Goal: Obtain resource: Download file/media

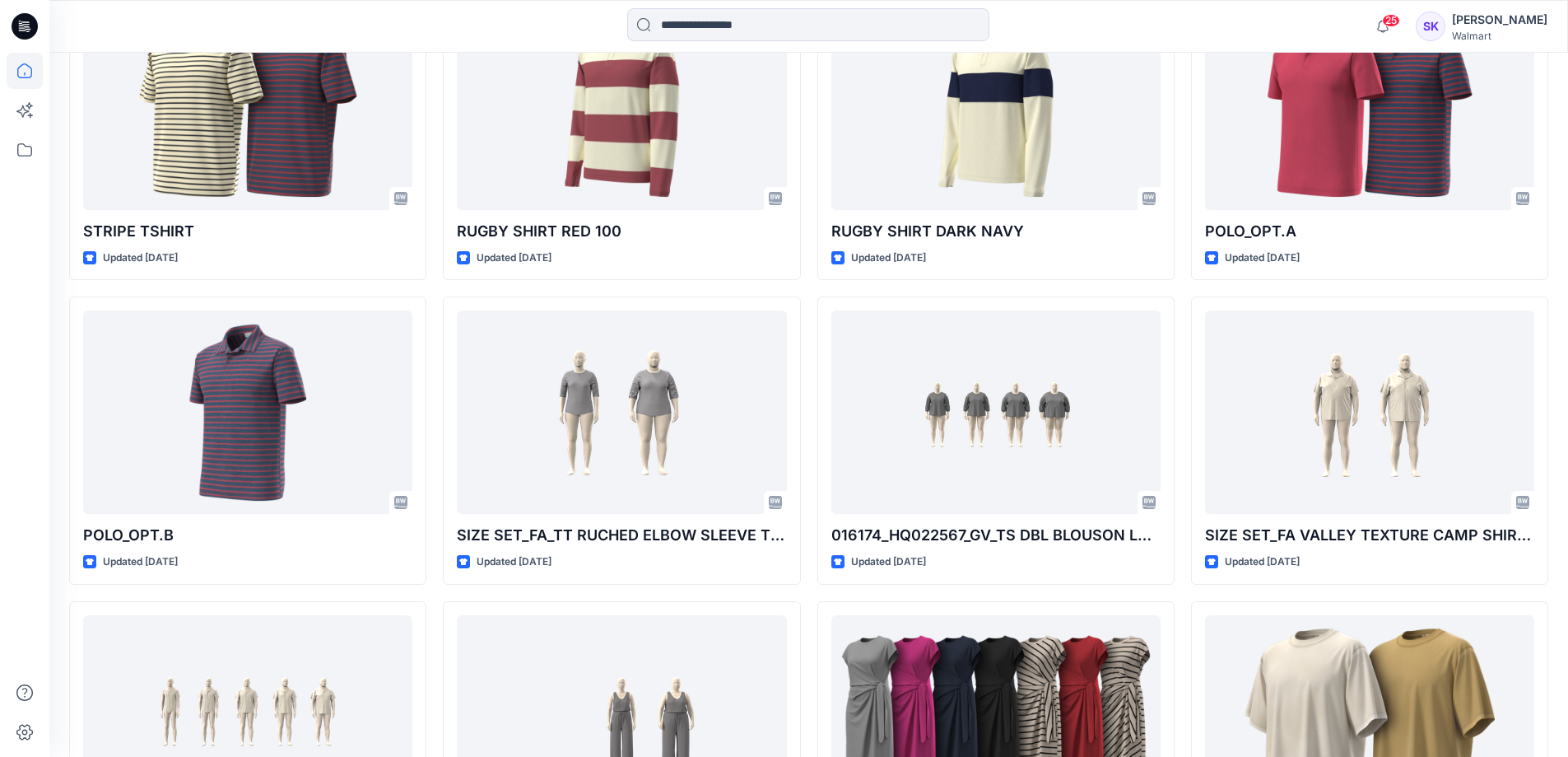
scroll to position [787, 0]
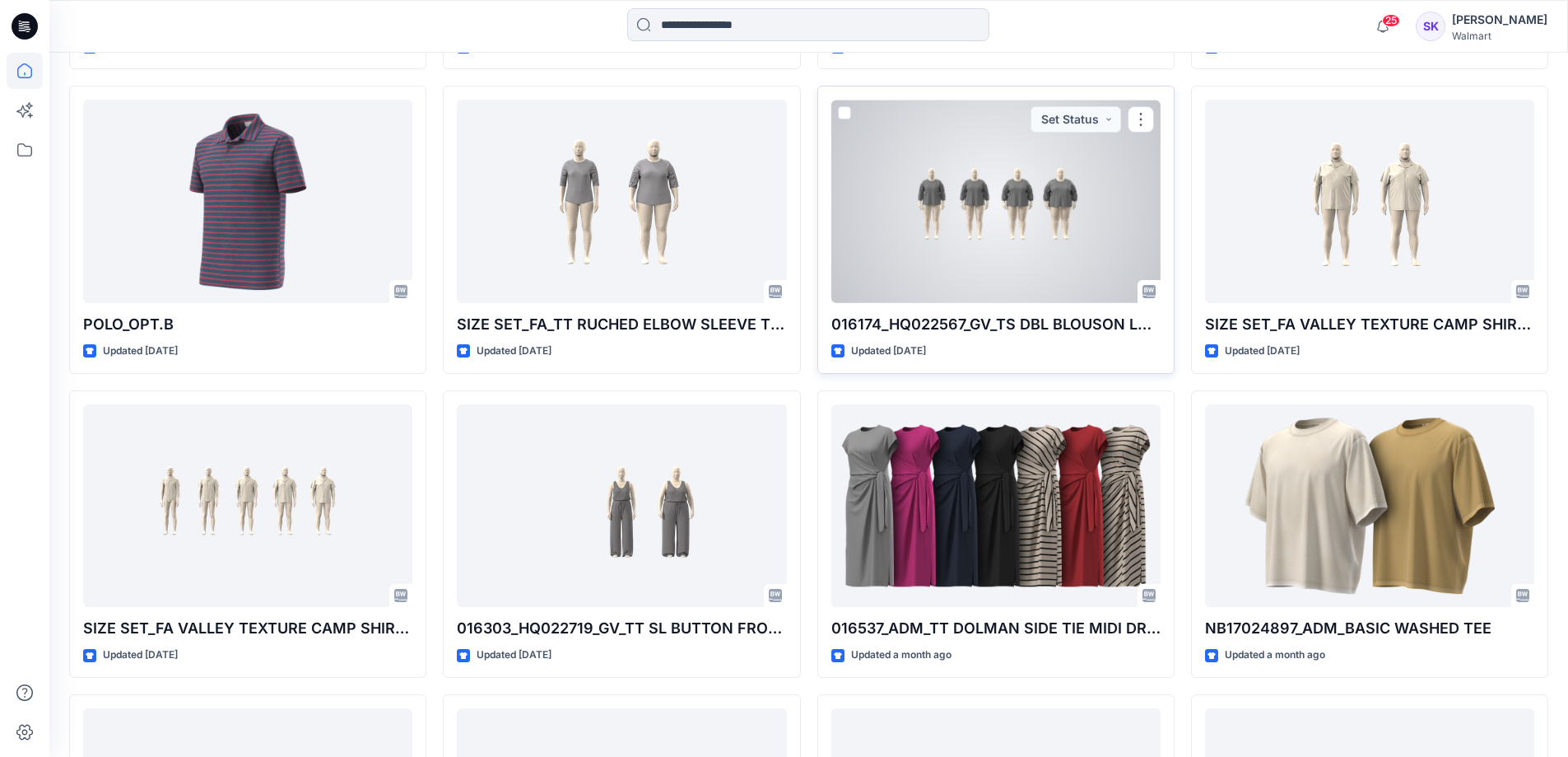
click at [962, 203] on div at bounding box center [995, 202] width 329 height 203
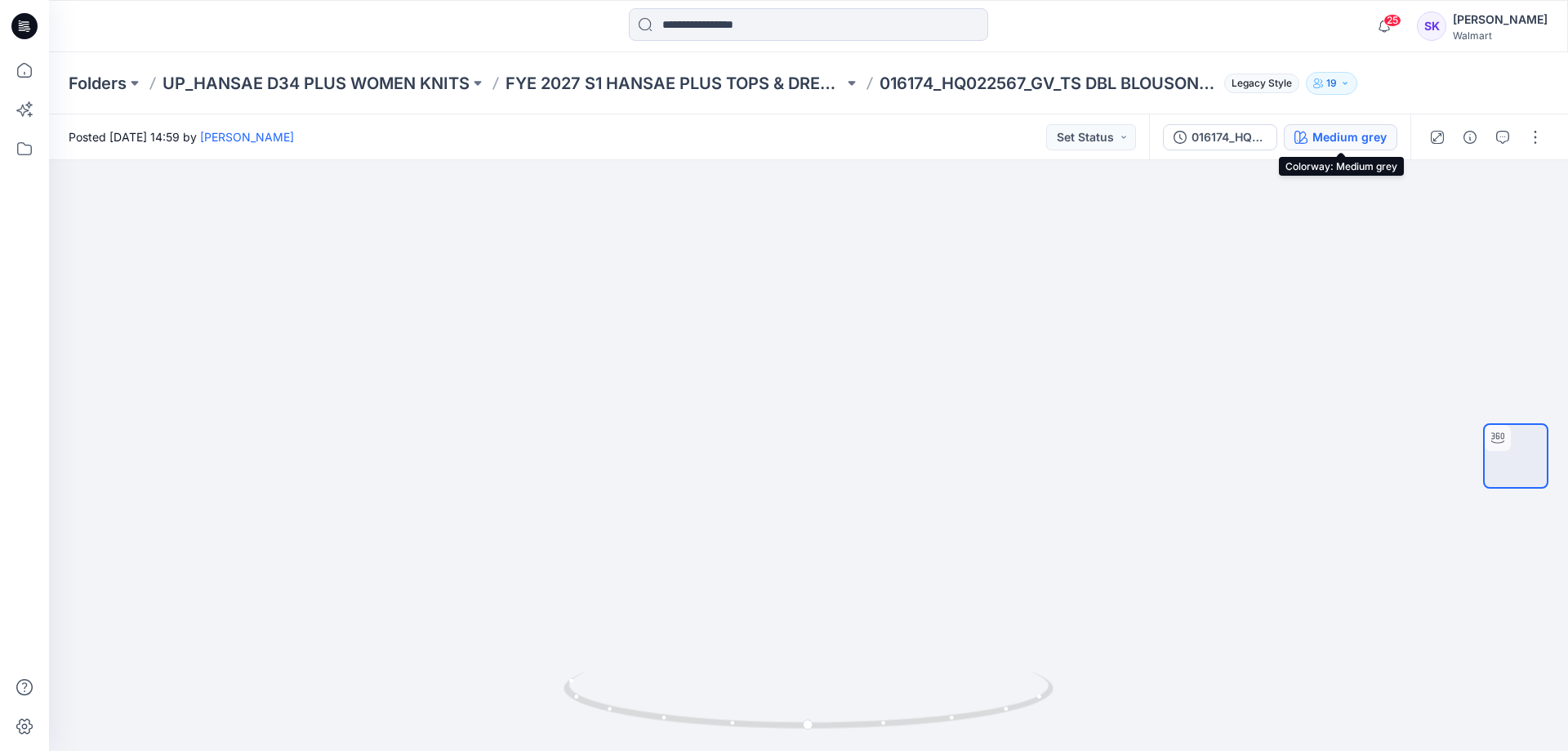
click at [1026, 137] on div "Medium grey" at bounding box center [1349, 137] width 75 height 18
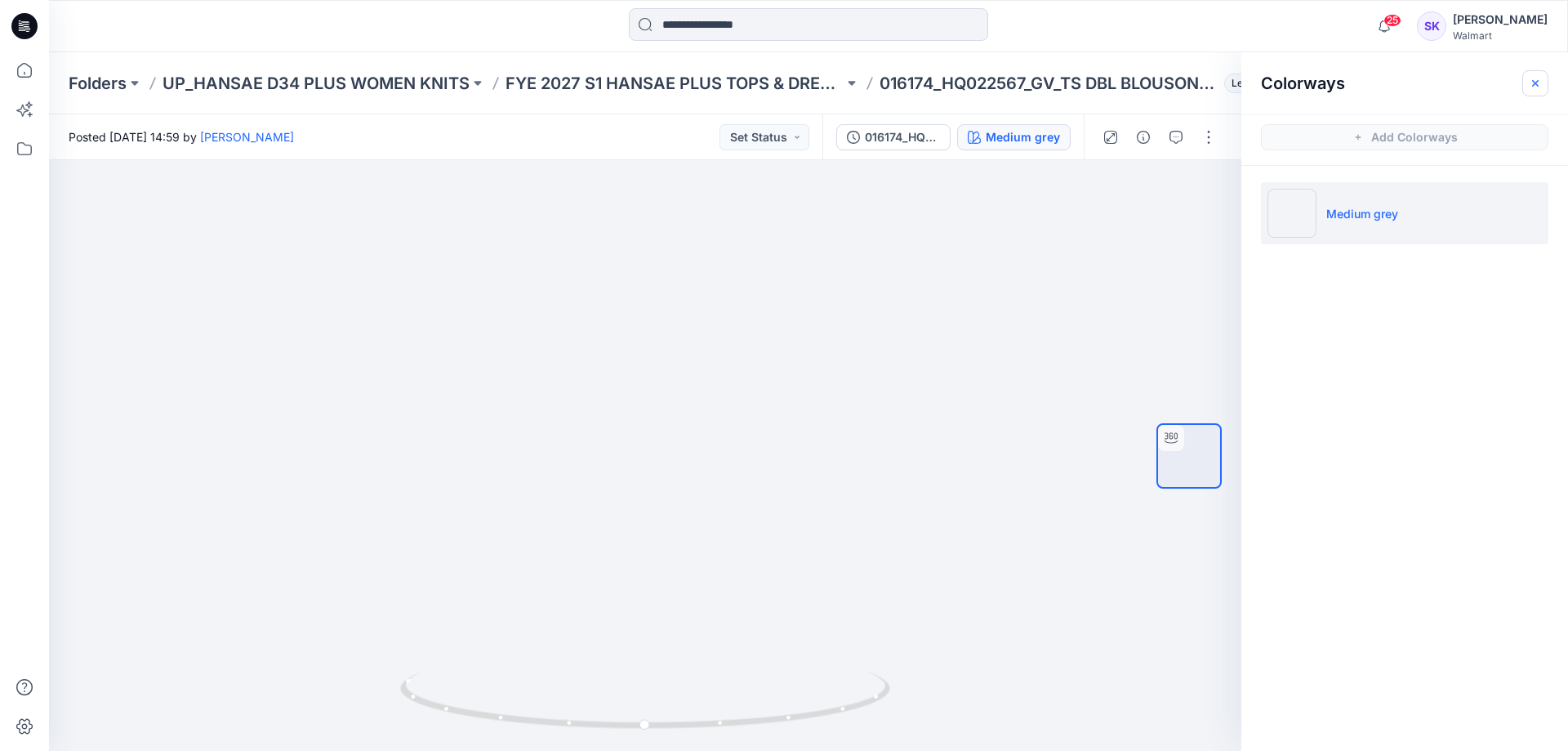
click at [1026, 81] on icon "button" at bounding box center [1536, 83] width 14 height 14
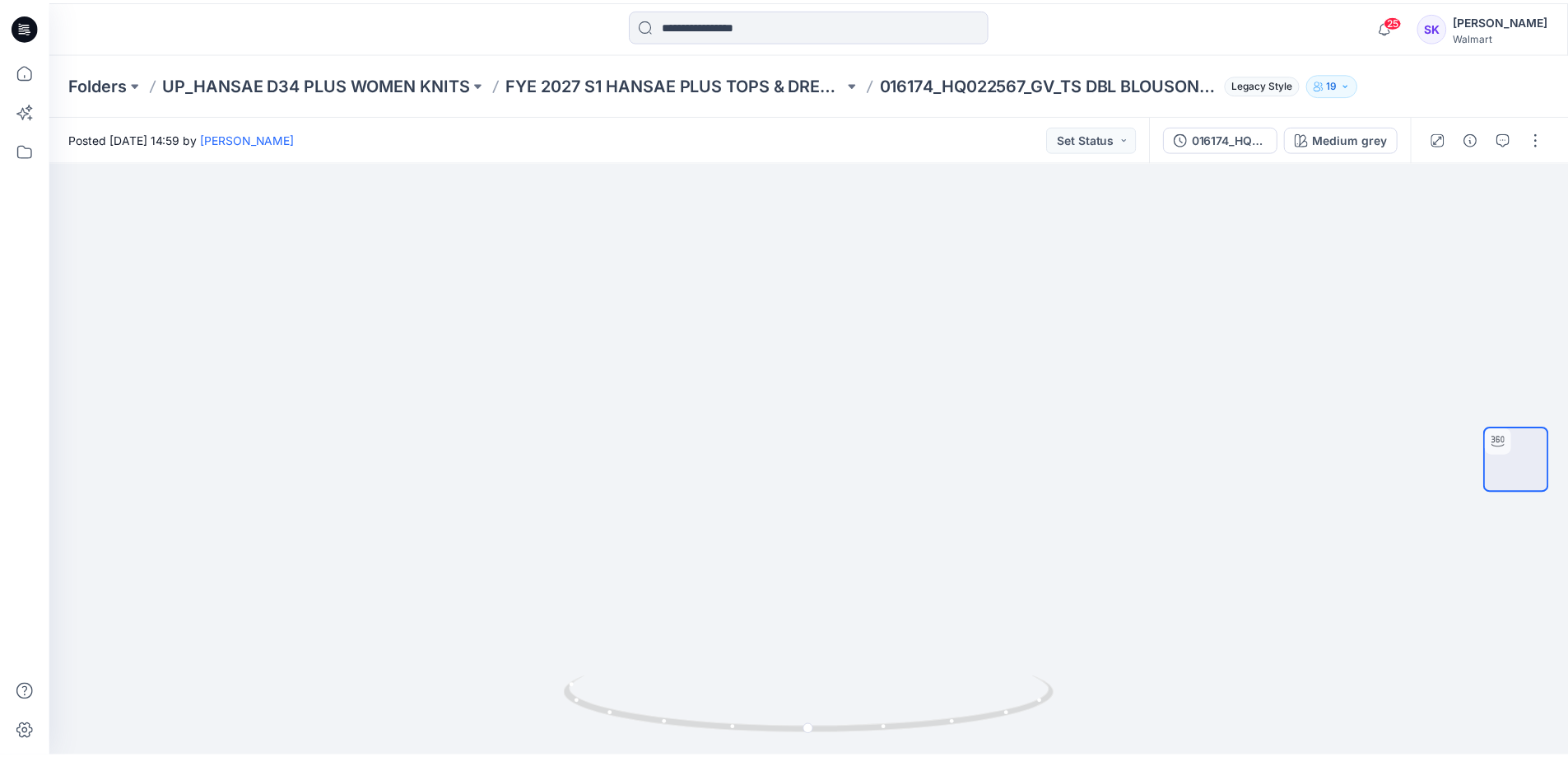
scroll to position [787, 0]
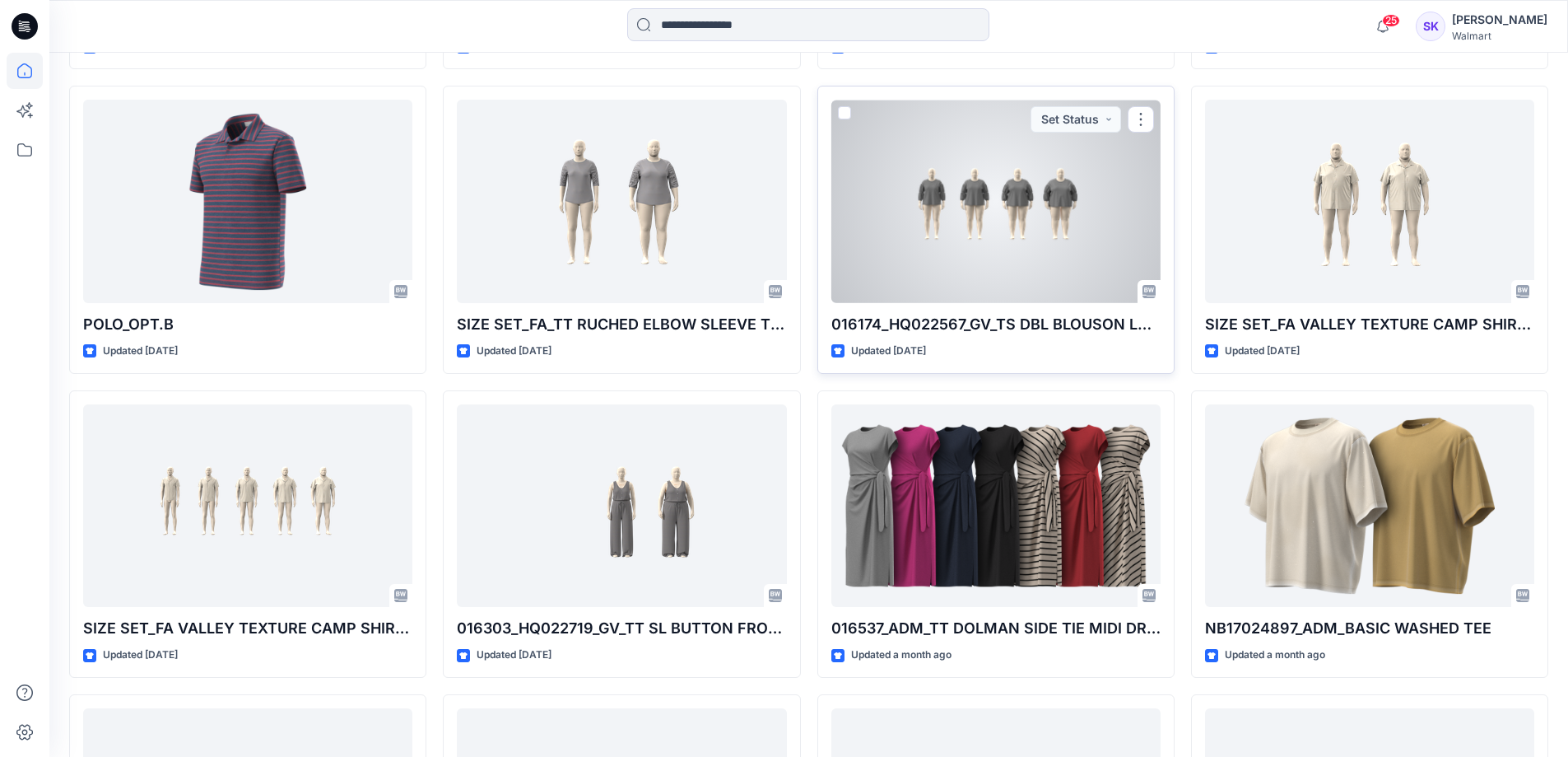
click at [830, 232] on div "016174_HQ022567_GV_TS DBL BLOUSON LS TOP Updated 21 days ago Set Status" at bounding box center [996, 229] width 358 height 288
click at [991, 185] on div at bounding box center [995, 202] width 329 height 203
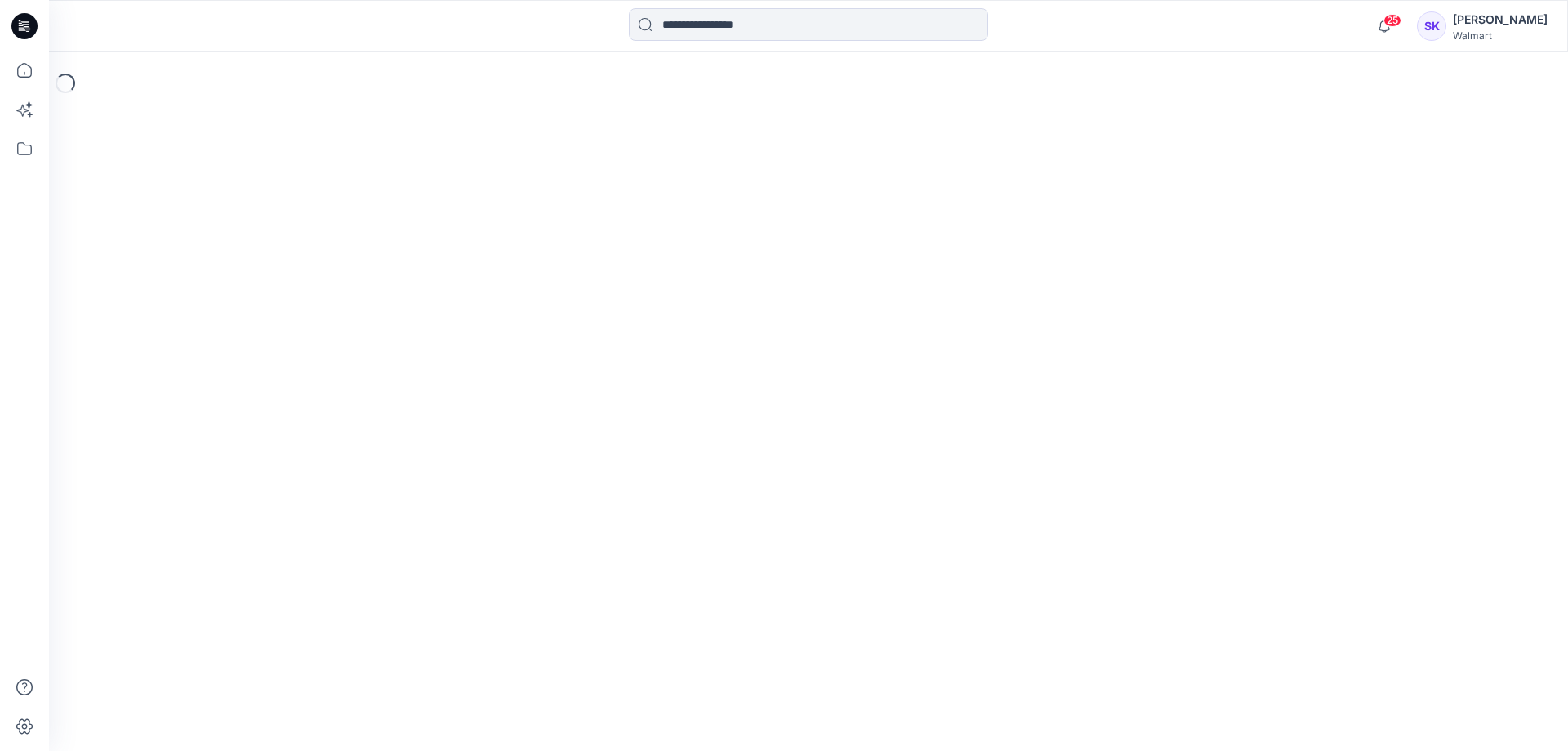
click at [983, 184] on div "Loading..." at bounding box center [808, 402] width 1519 height 699
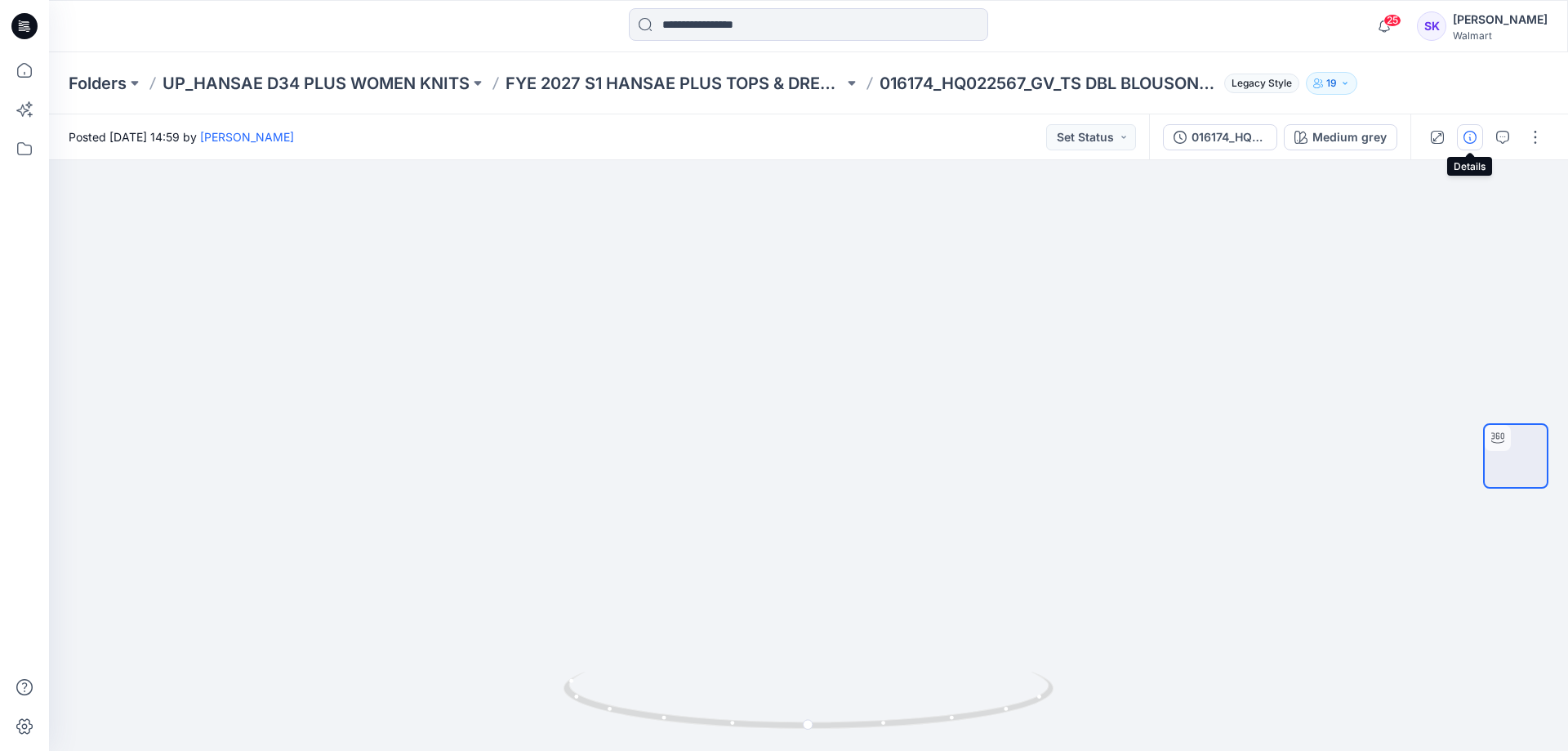
click at [1026, 139] on button "button" at bounding box center [1470, 137] width 26 height 26
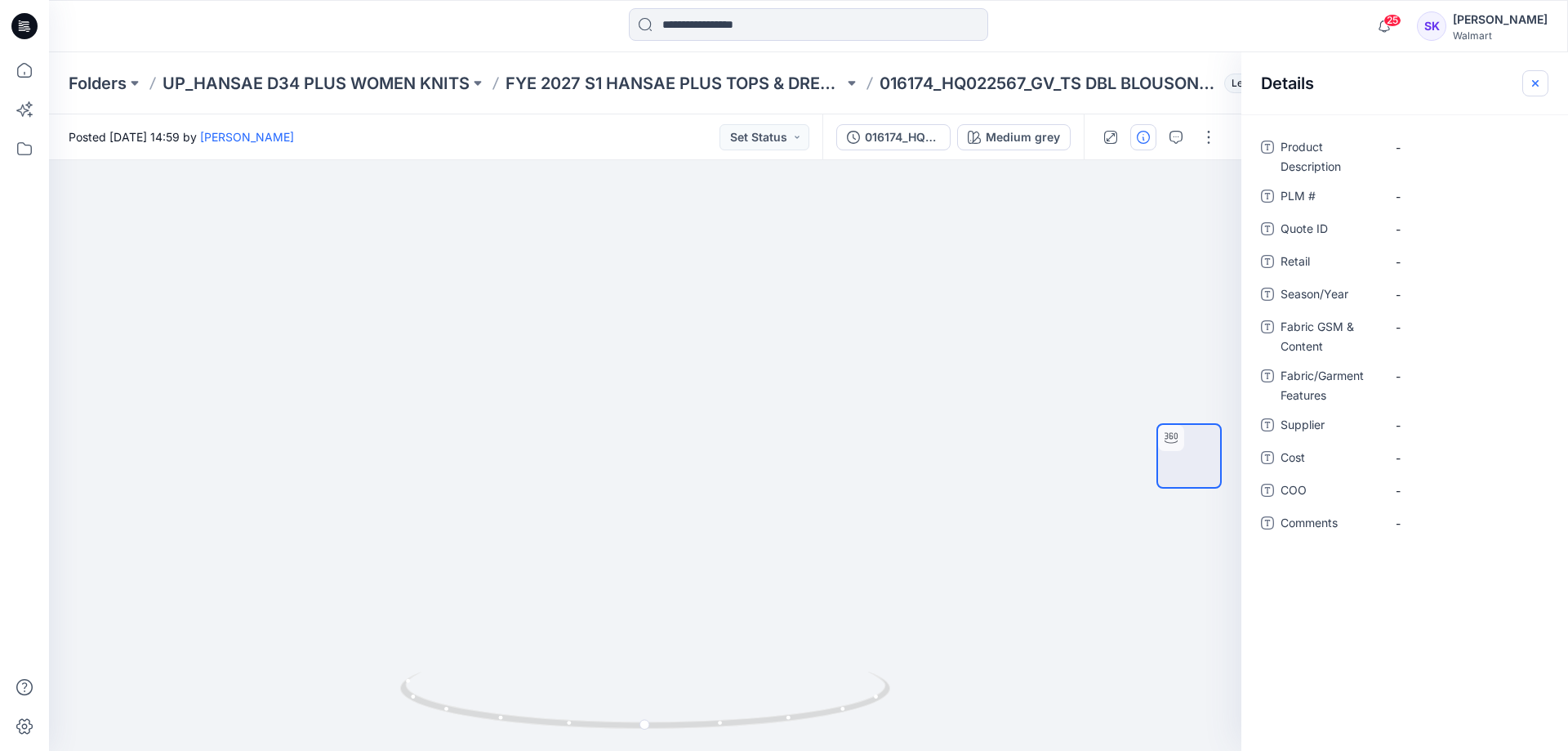
click at [1026, 84] on icon "button" at bounding box center [1535, 82] width 6 height 6
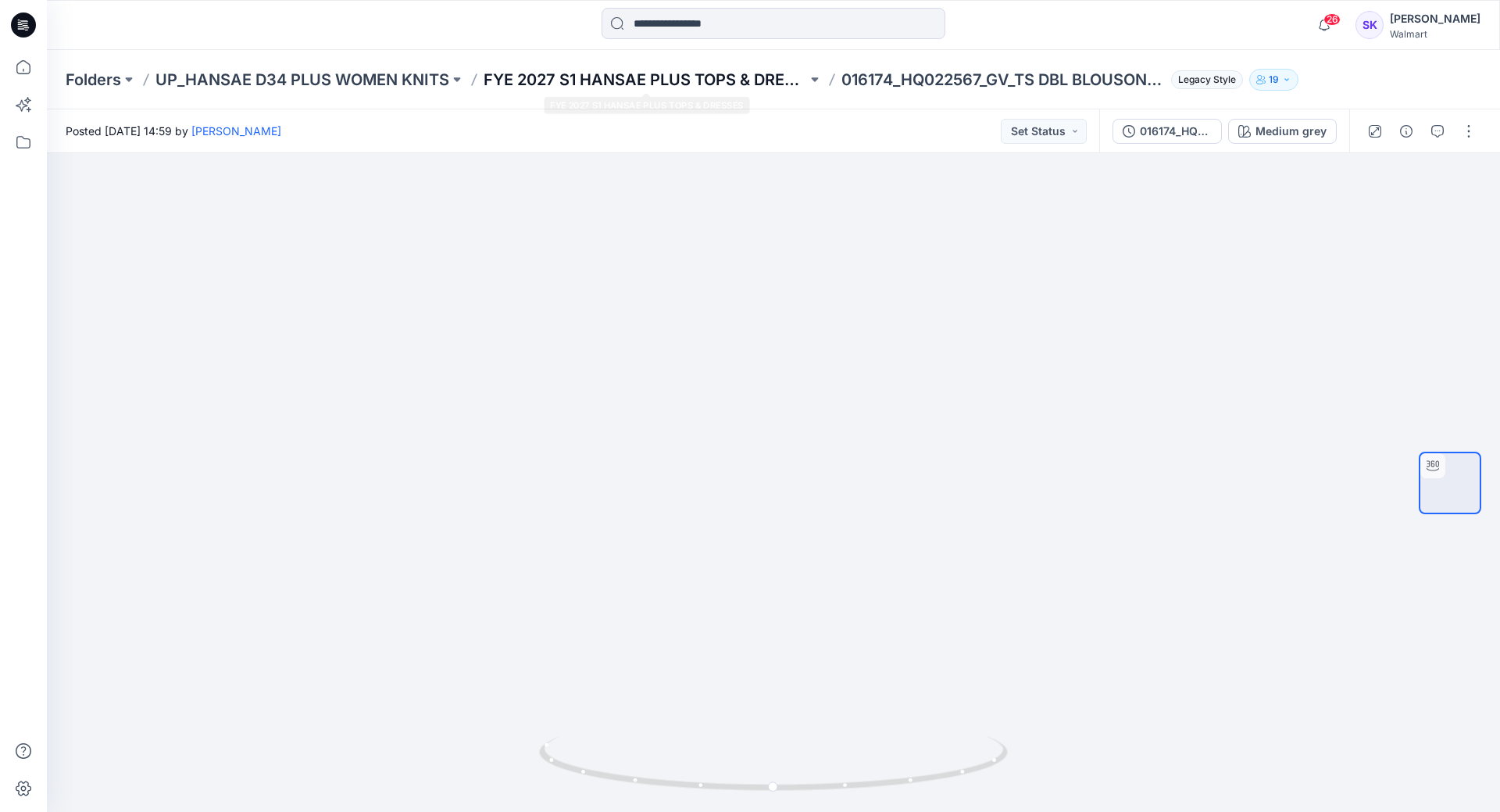
click at [710, 86] on p "FYE 2027 S1 HANSAE PLUS TOPS & DRESSES" at bounding box center [646, 79] width 324 height 22
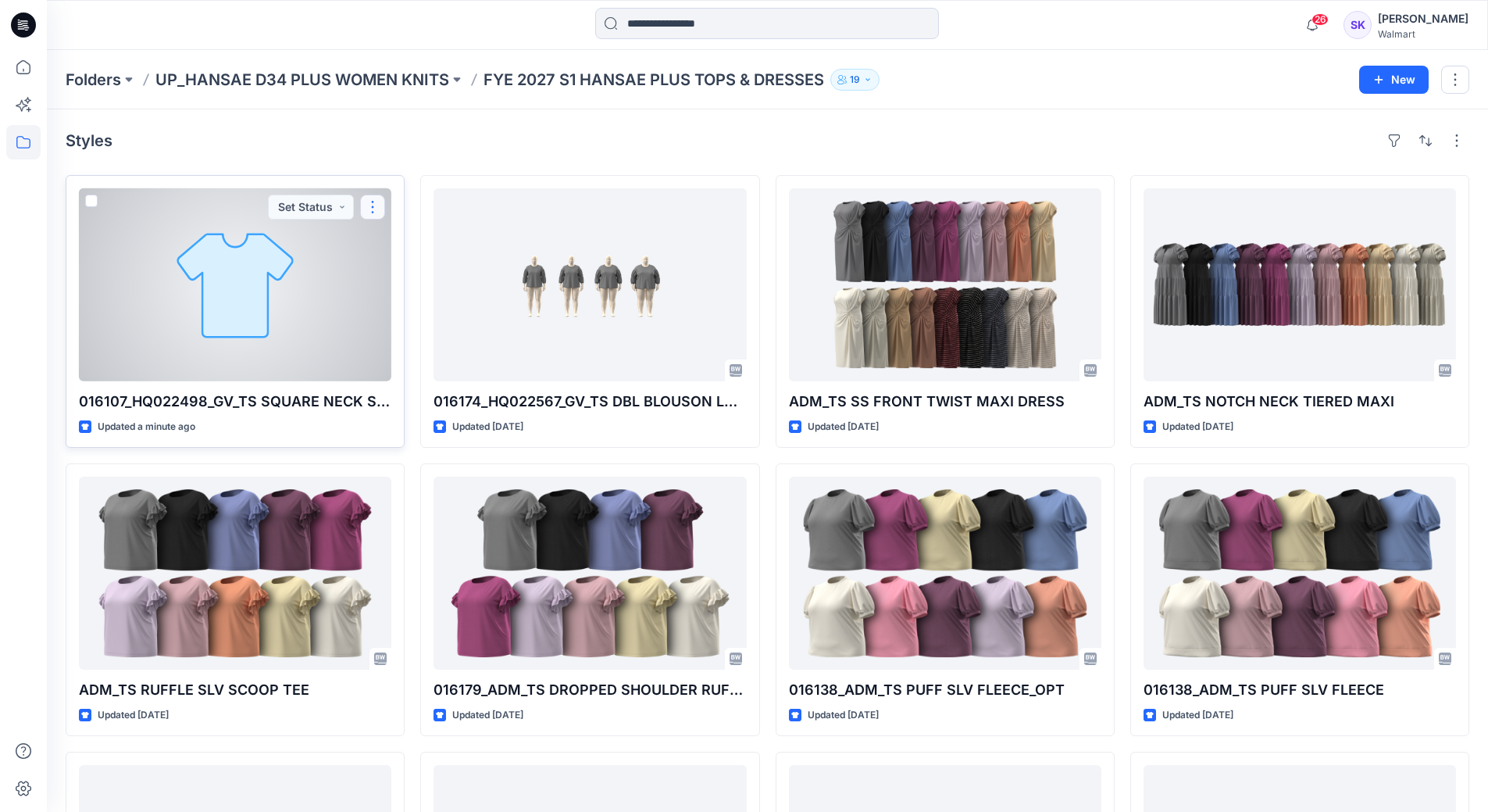
click at [363, 205] on button "button" at bounding box center [372, 207] width 25 height 25
click at [418, 248] on button "Edit" at bounding box center [448, 244] width 169 height 29
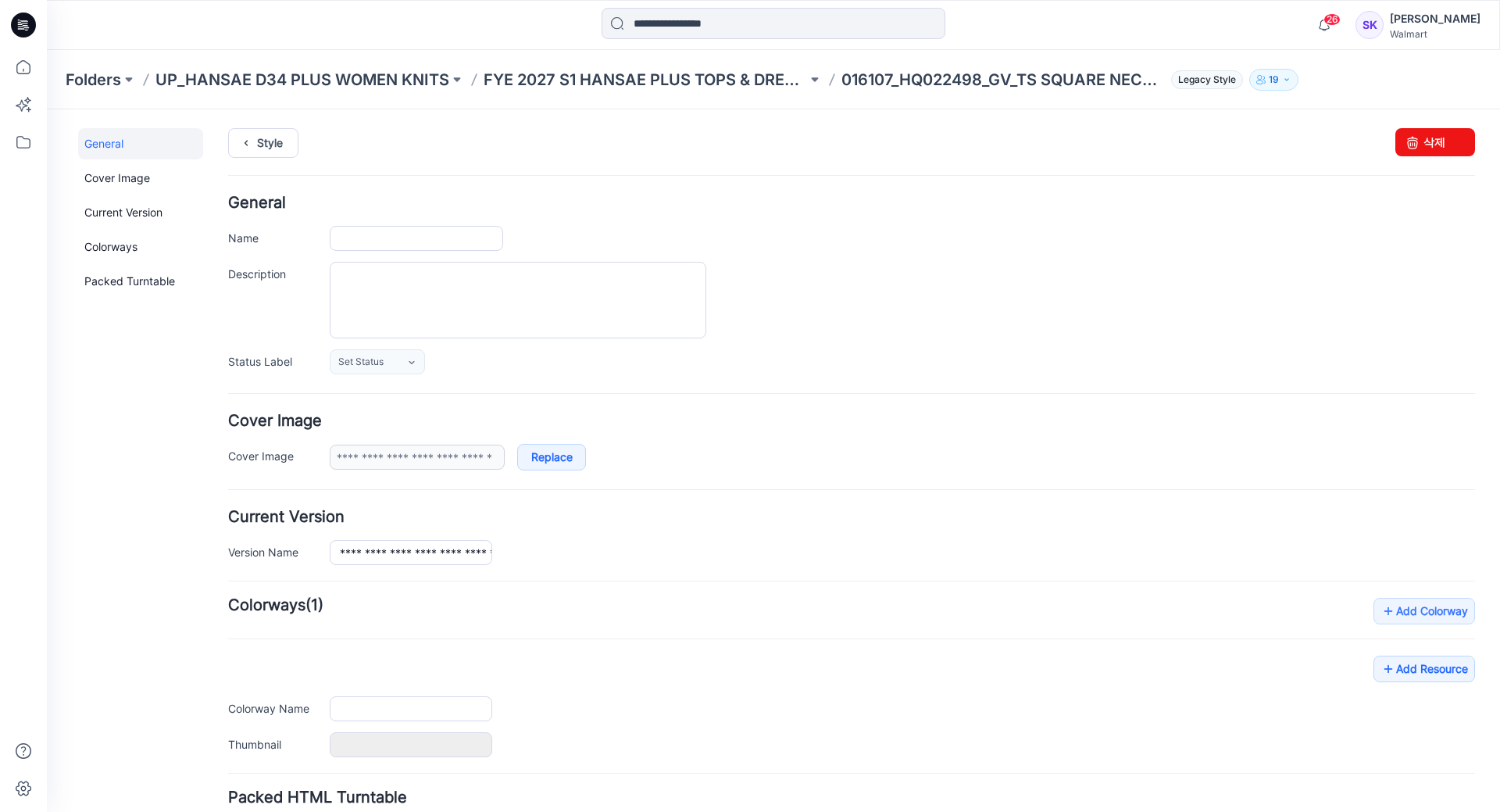
type input "**********"
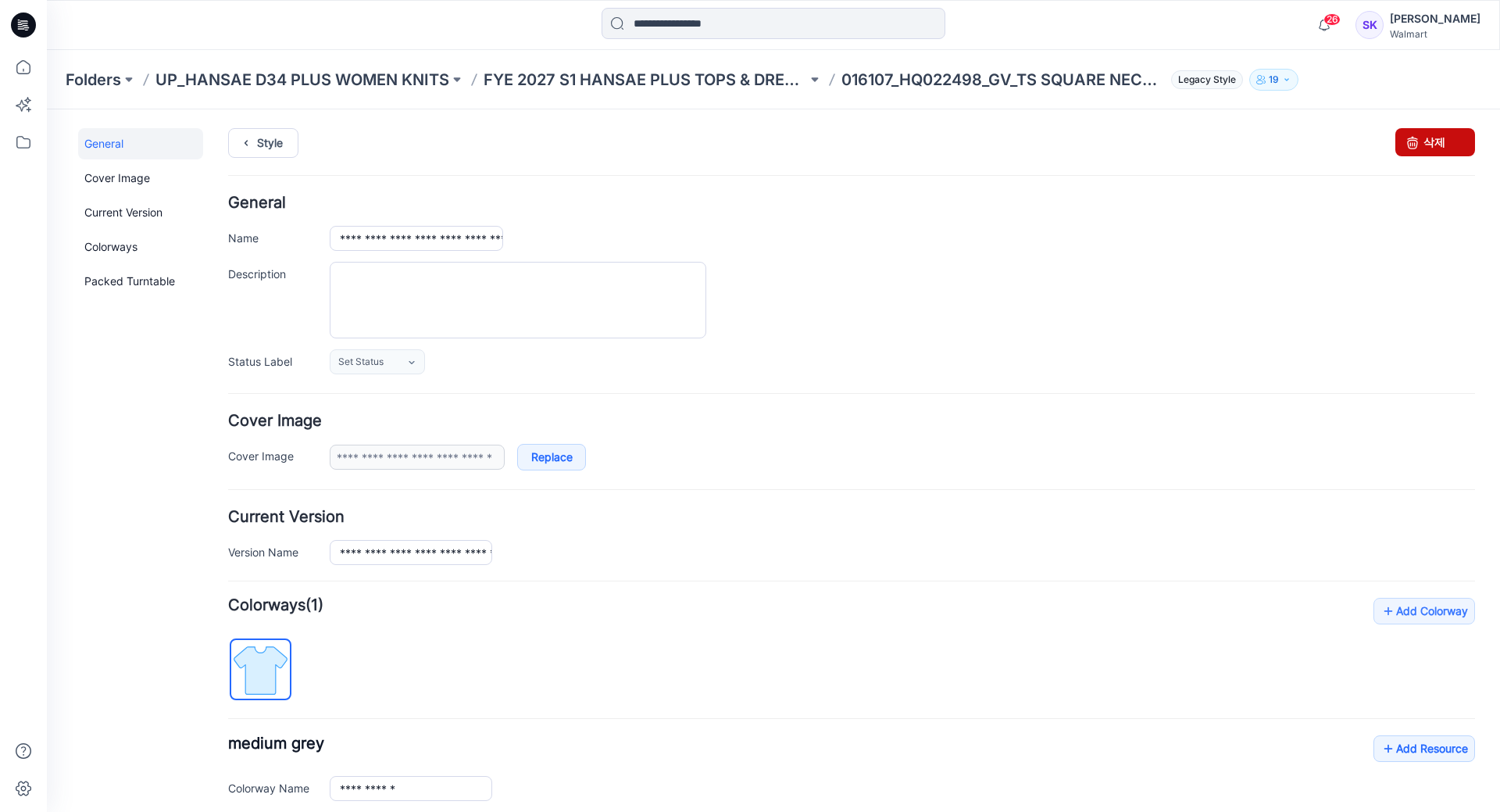
click at [982, 151] on link "삭제" at bounding box center [1435, 142] width 80 height 28
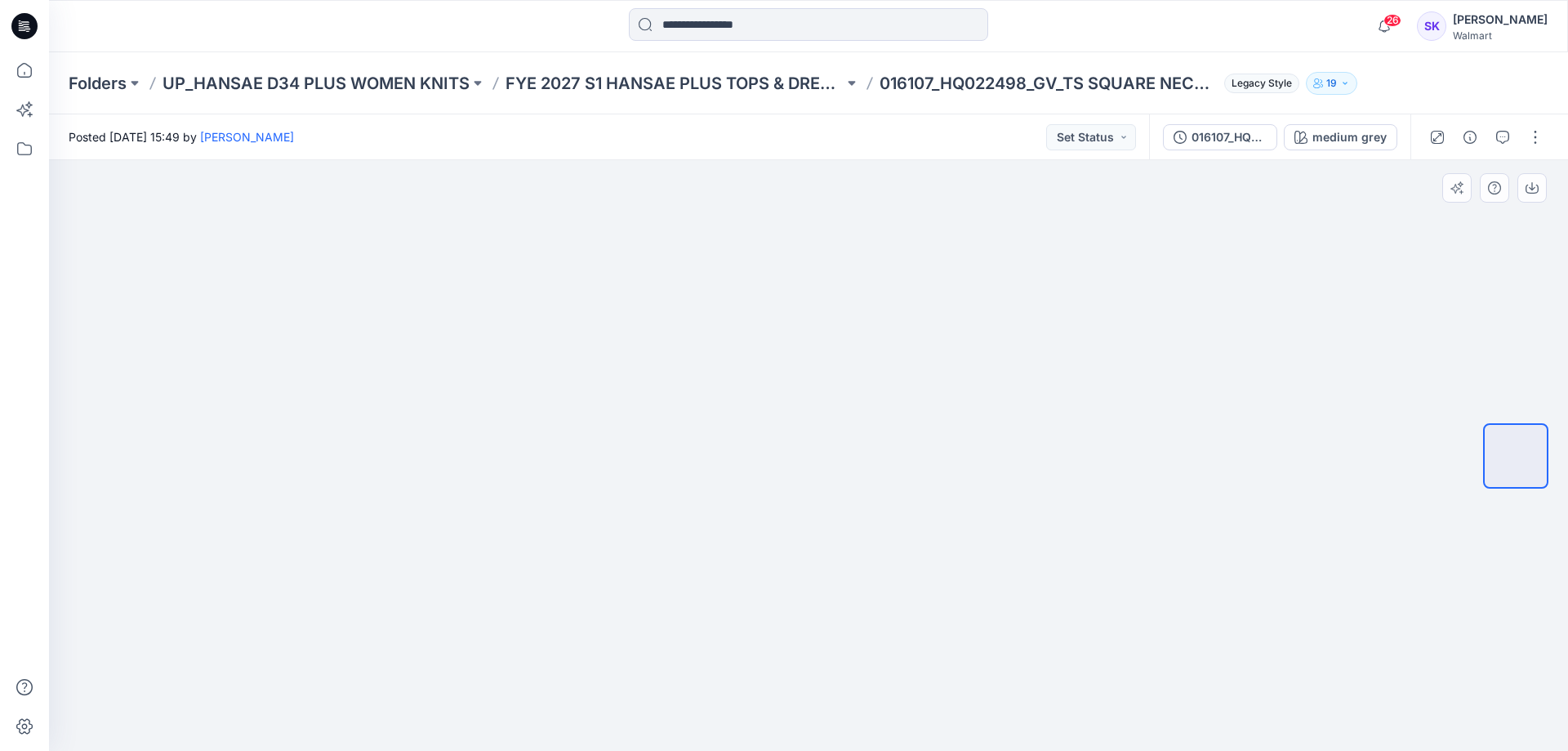
drag, startPoint x: 593, startPoint y: 582, endPoint x: 1176, endPoint y: 366, distance: 621.7
click at [623, 190] on img at bounding box center [808, 190] width 531 height 0
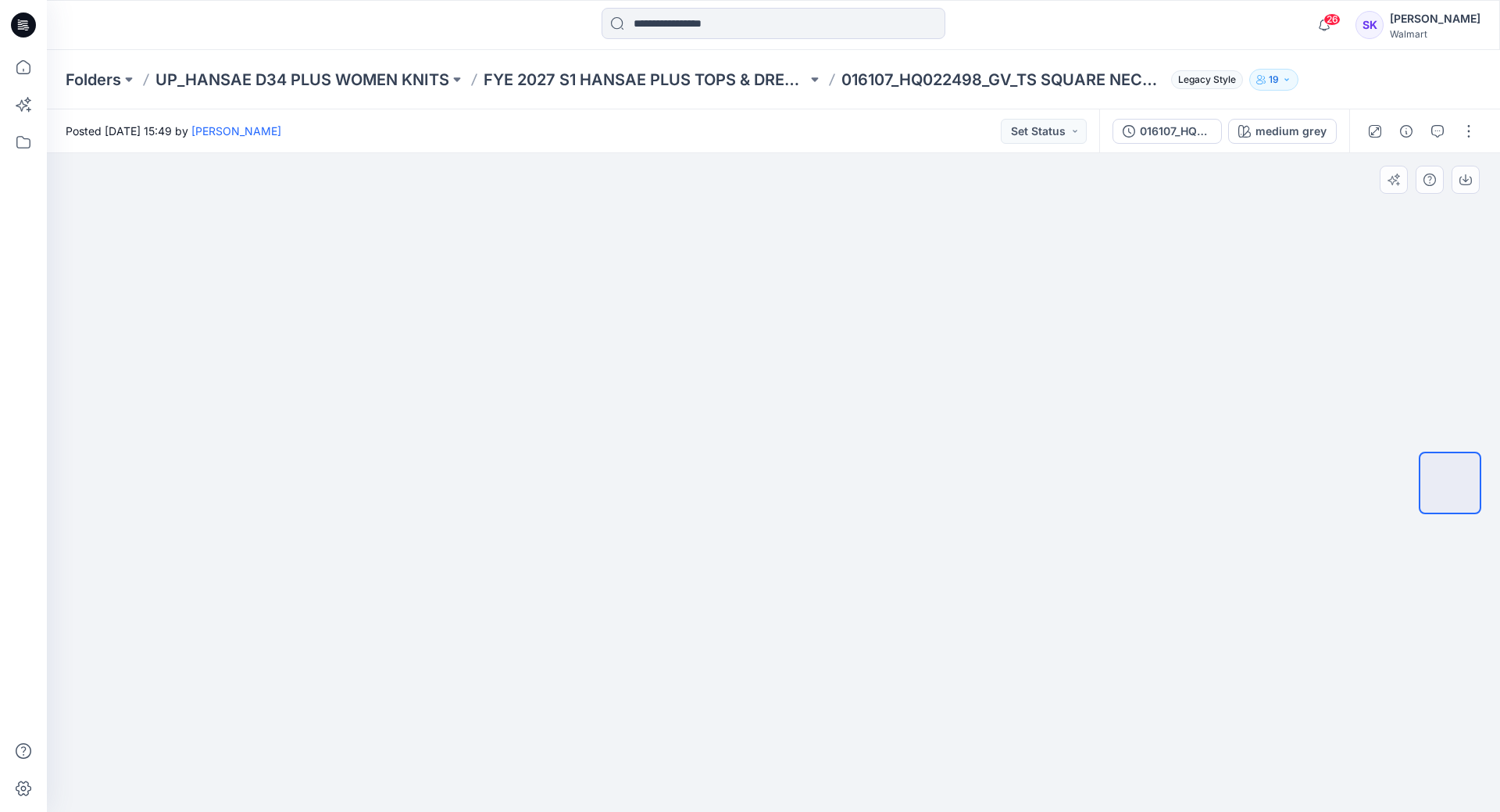
click at [805, 229] on img at bounding box center [773, 229] width 508 height 0
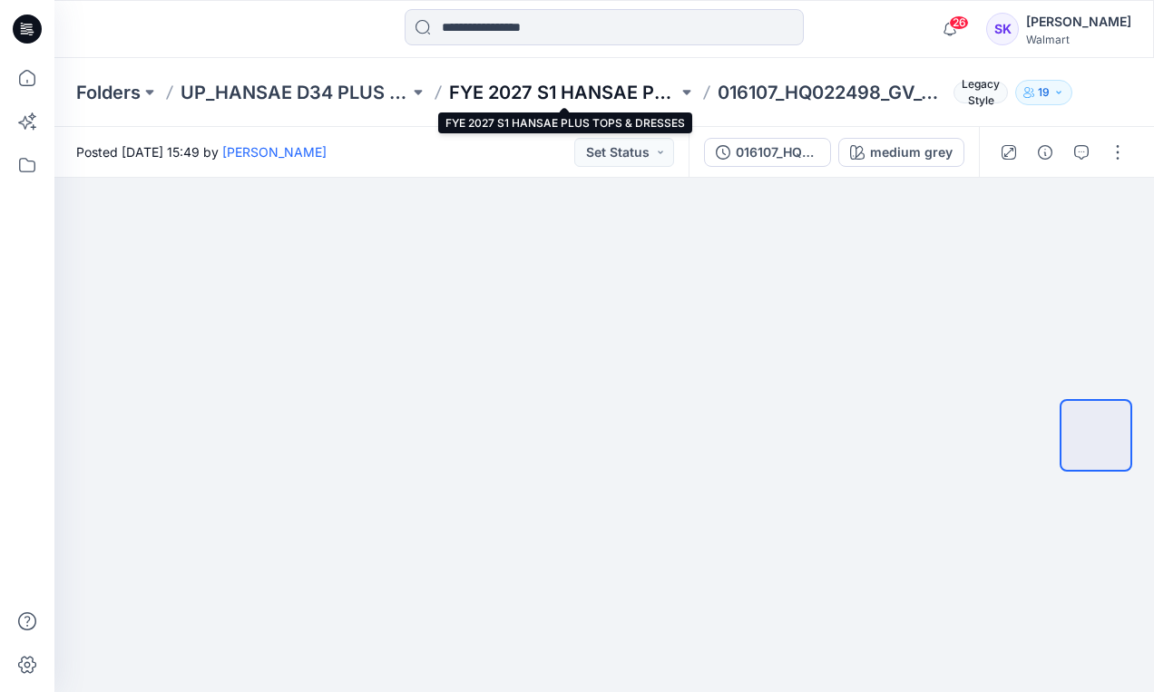
click at [587, 94] on p "FYE 2027 S1 HANSAE PLUS TOPS & DRESSES" at bounding box center [563, 92] width 229 height 25
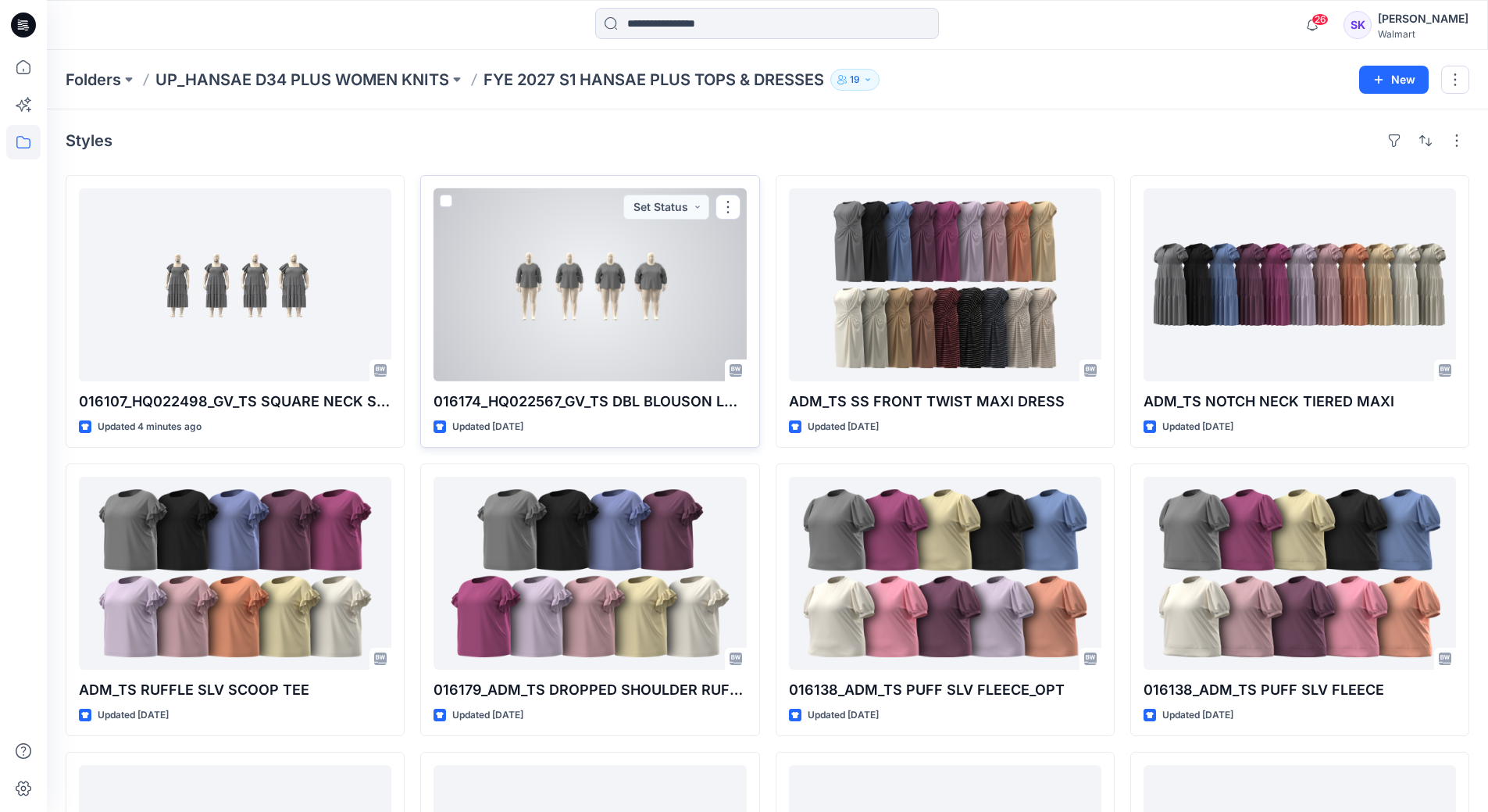
click at [666, 272] on div at bounding box center [590, 285] width 313 height 193
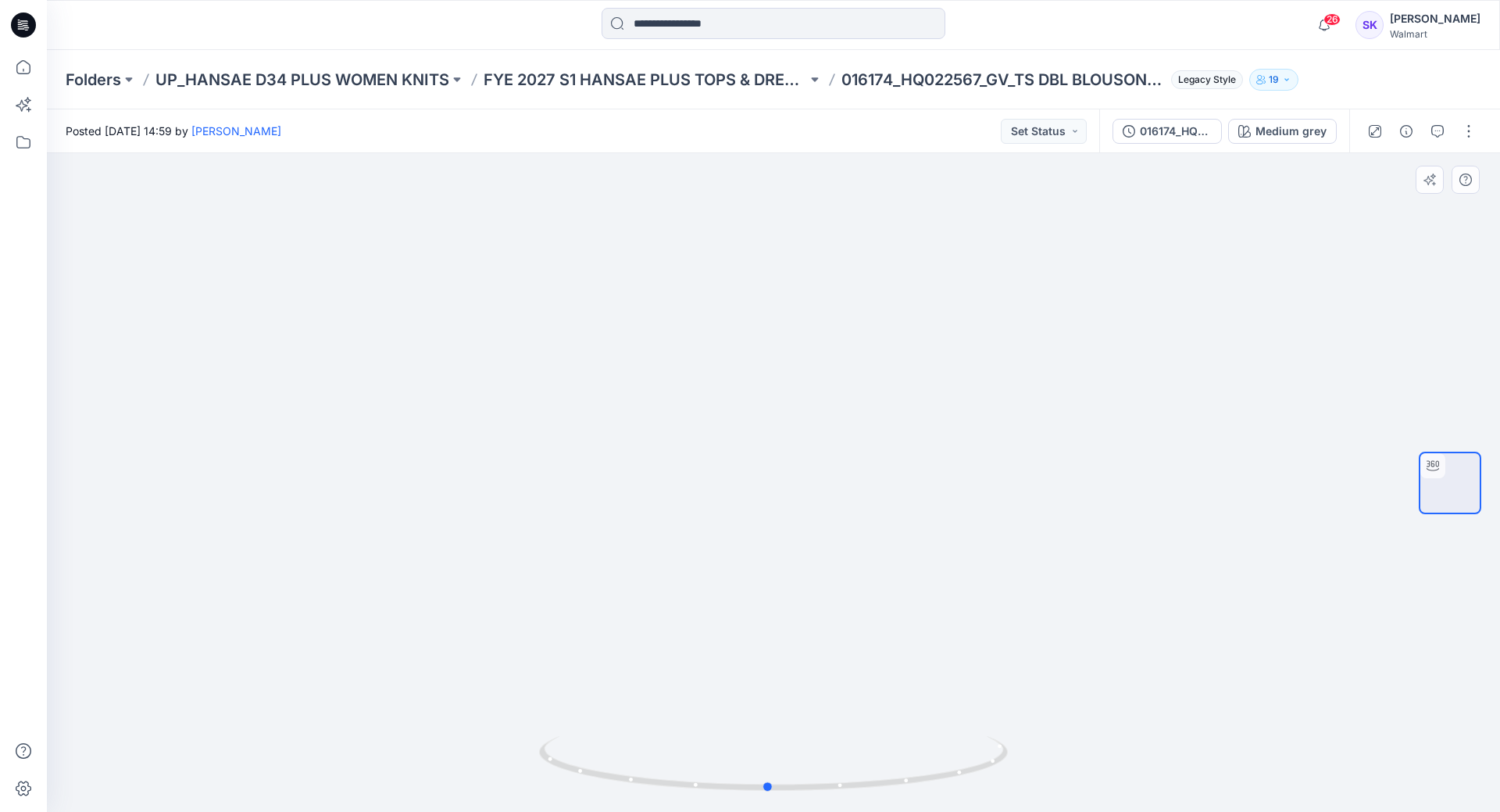
drag, startPoint x: 406, startPoint y: 521, endPoint x: 480, endPoint y: 529, distance: 74.4
click at [480, 529] on div at bounding box center [773, 482] width 1454 height 659
drag, startPoint x: 571, startPoint y: 530, endPoint x: 929, endPoint y: 542, distance: 358.2
click at [502, 595] on div at bounding box center [773, 482] width 1454 height 659
click at [840, 484] on div at bounding box center [773, 482] width 1454 height 659
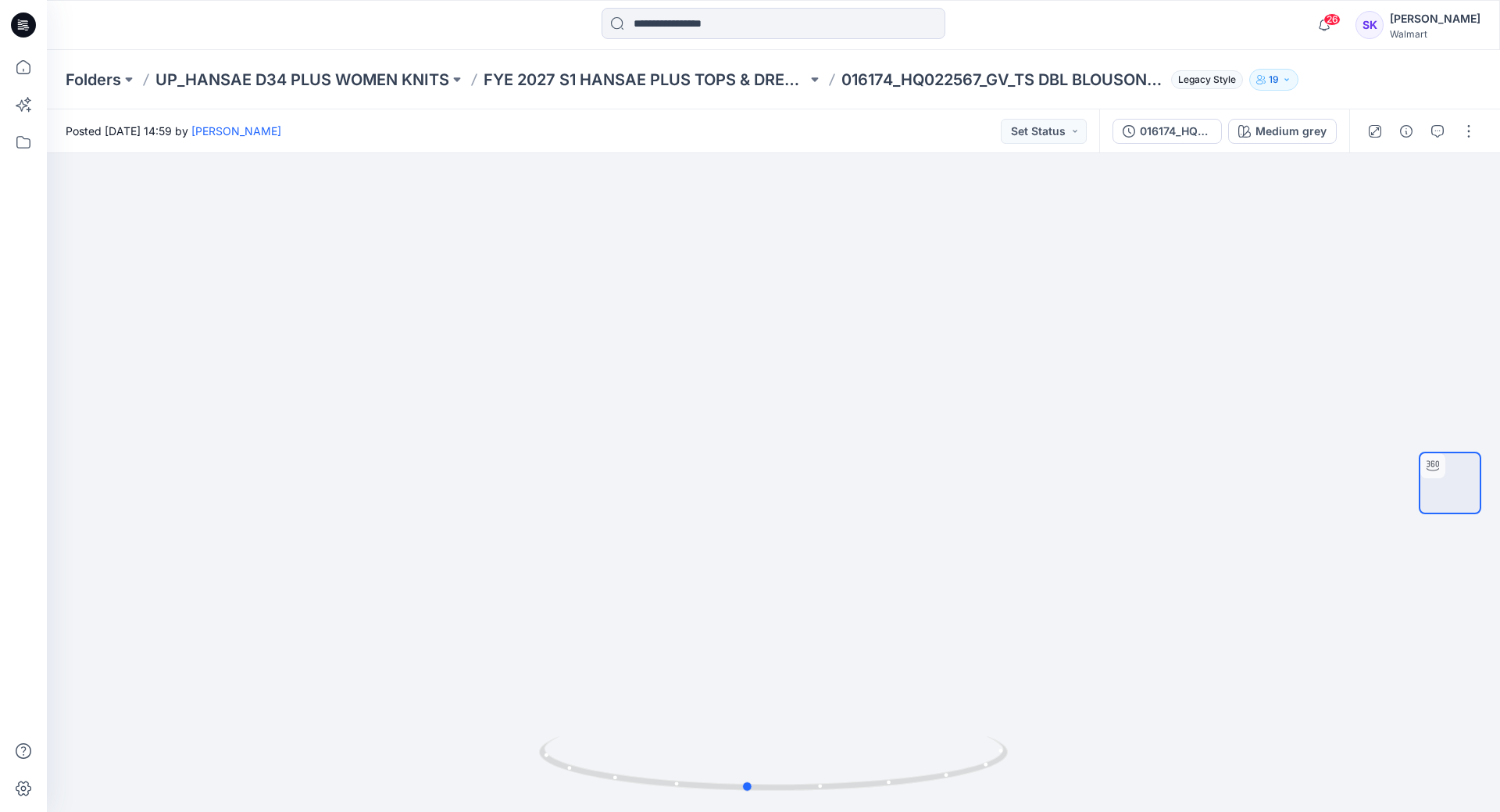
drag, startPoint x: 1194, startPoint y: 405, endPoint x: 899, endPoint y: 127, distance: 405.4
click at [993, 369] on div at bounding box center [773, 482] width 1454 height 659
click at [651, 81] on p "FYE 2027 S1 HANSAE PLUS TOPS & DRESSES" at bounding box center [646, 79] width 324 height 22
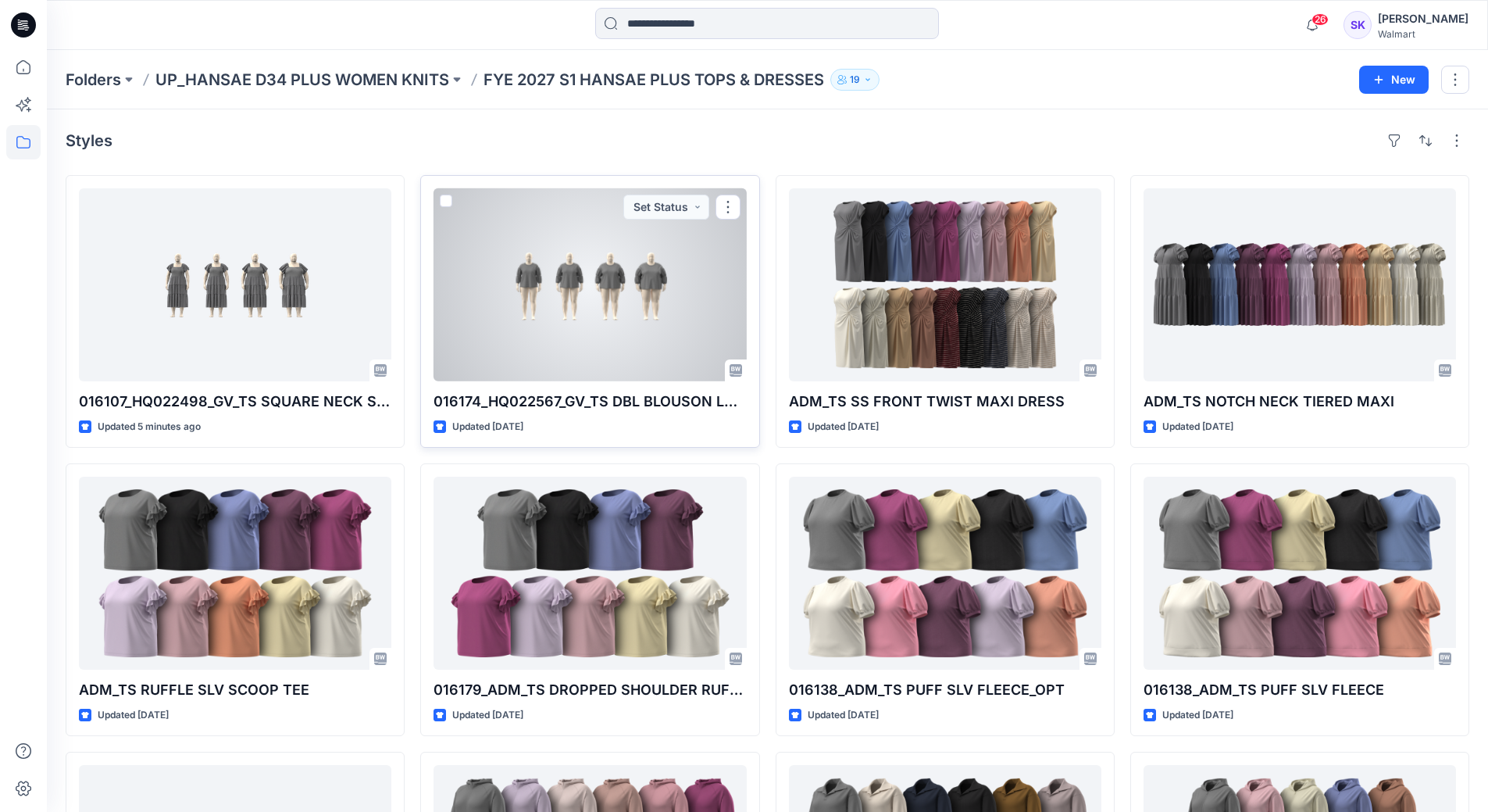
click at [659, 302] on div at bounding box center [590, 285] width 313 height 193
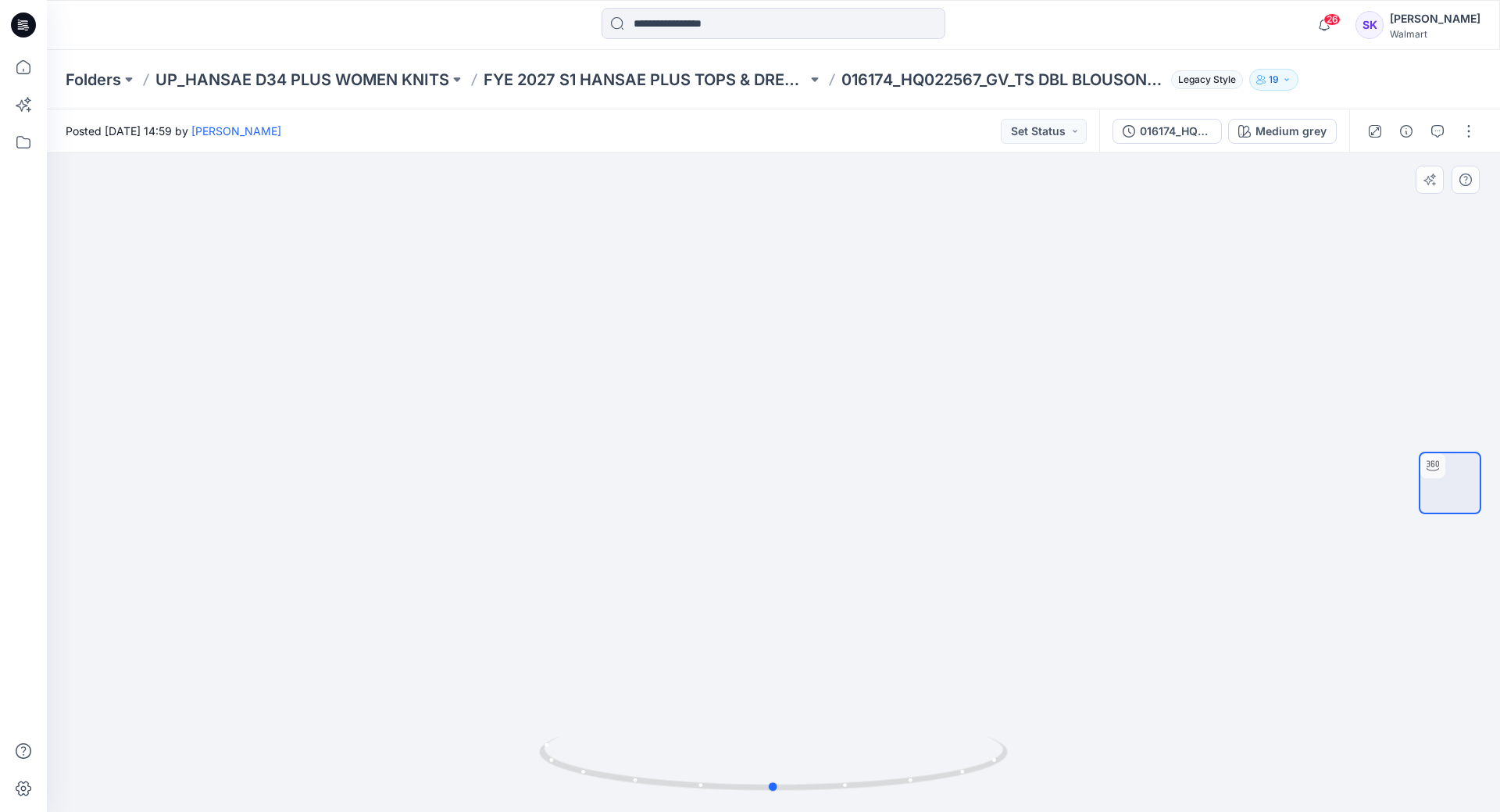
click at [493, 595] on div at bounding box center [773, 482] width 1454 height 659
click at [750, 77] on p "FYE 2027 S1 HANSAE PLUS TOPS & DRESSES" at bounding box center [646, 79] width 324 height 22
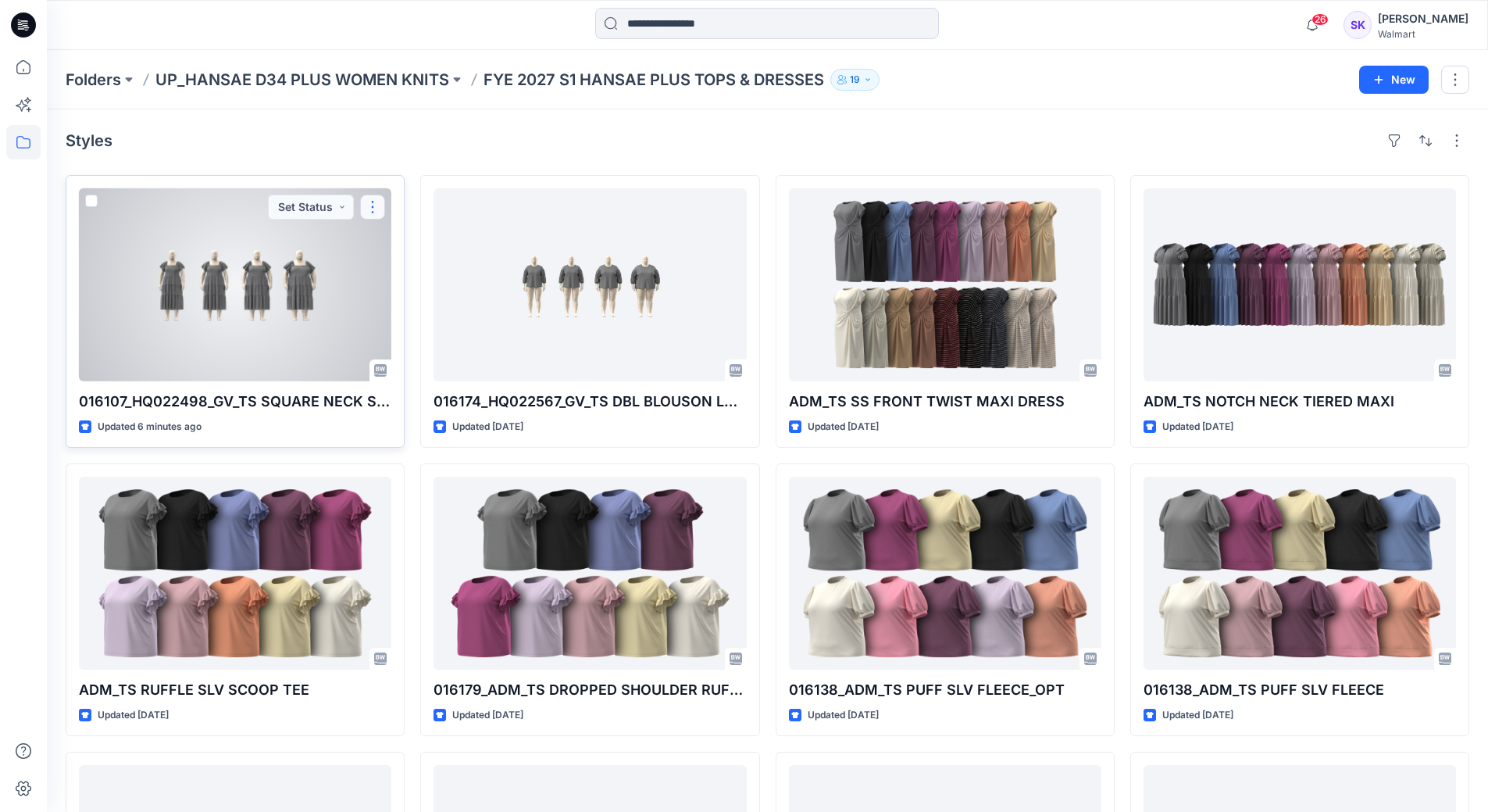
click at [381, 206] on button "button" at bounding box center [372, 207] width 25 height 25
click at [383, 246] on icon "button" at bounding box center [379, 244] width 13 height 13
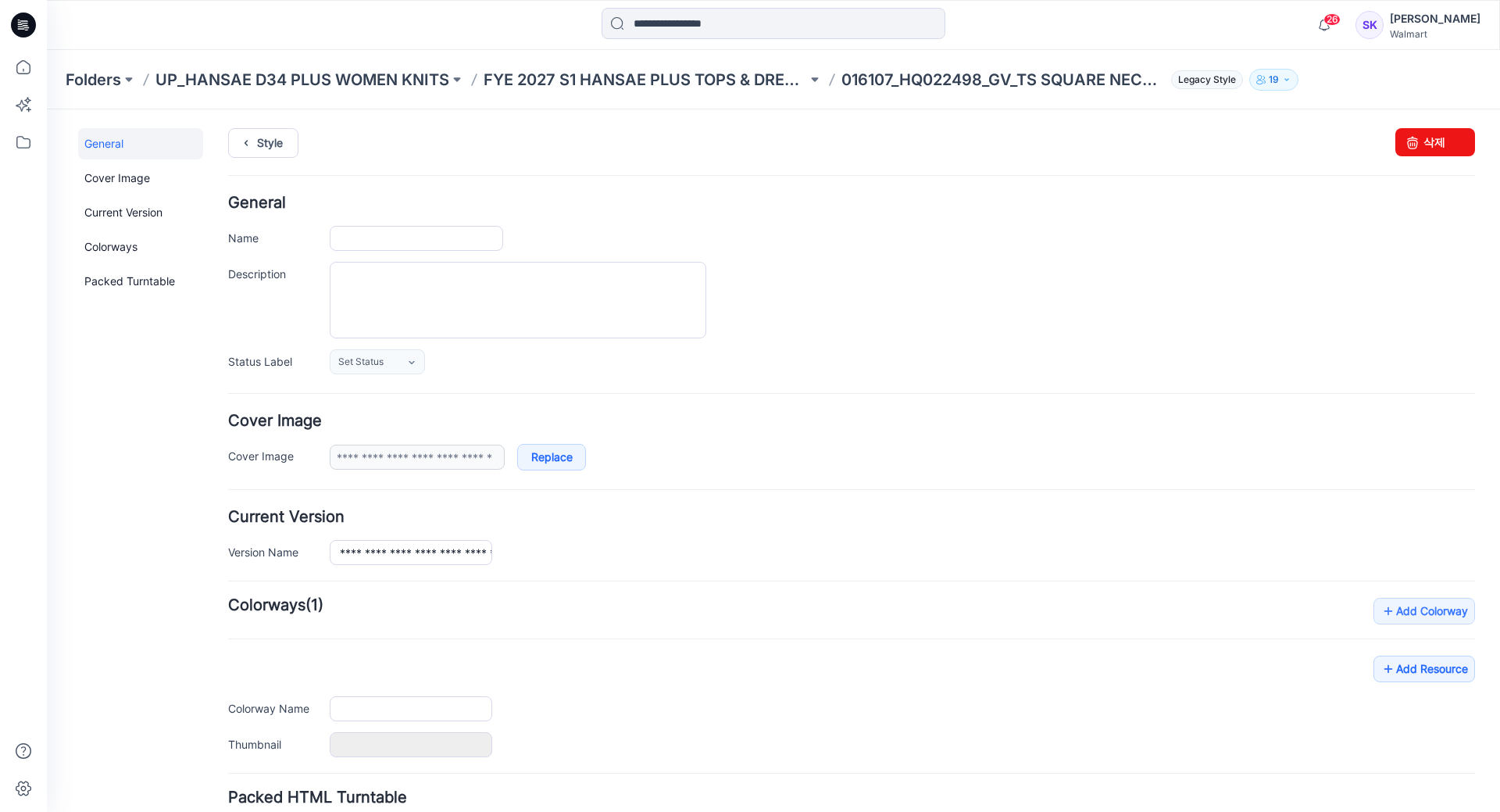
type input "**********"
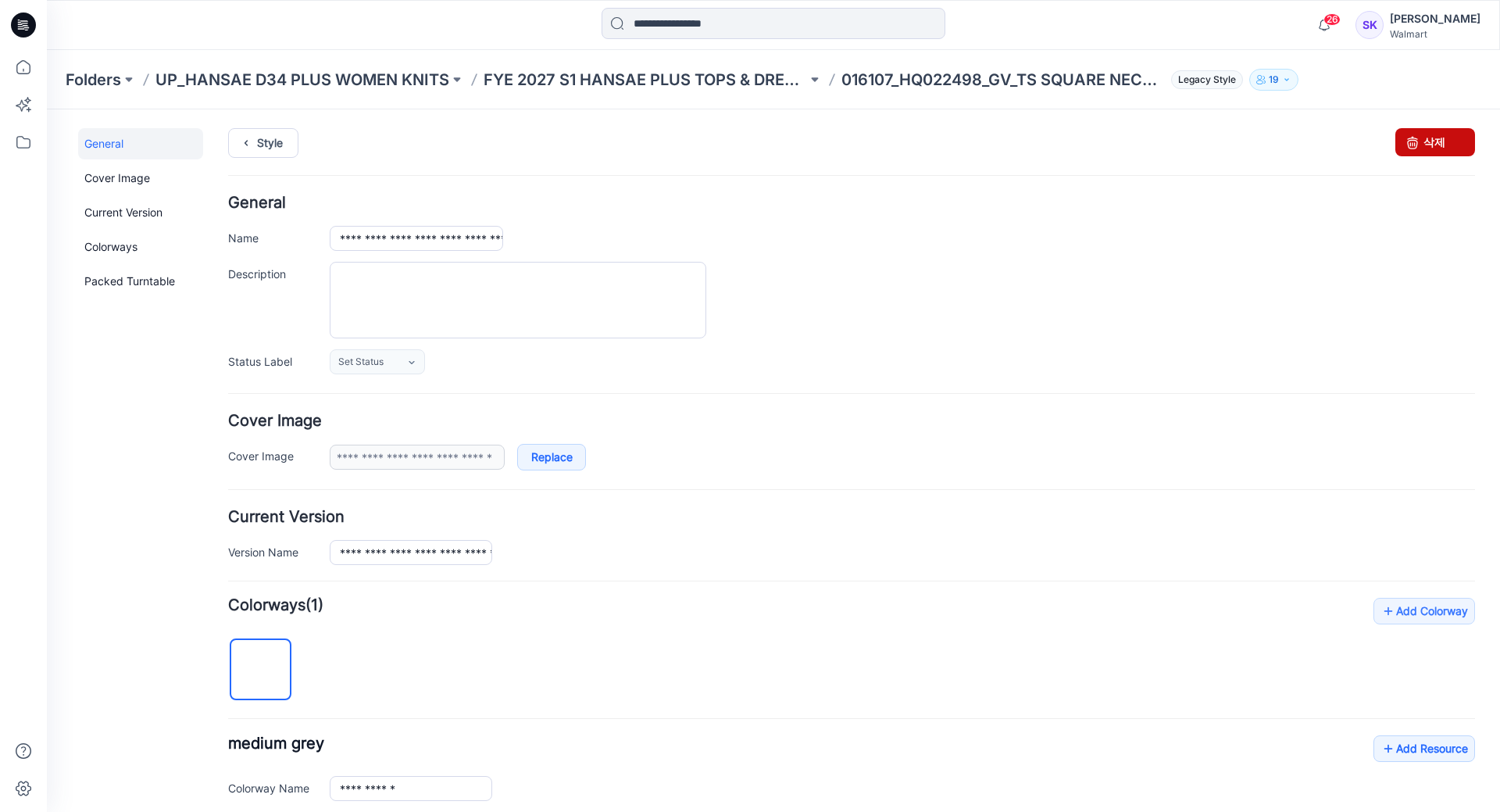
click at [993, 142] on icon at bounding box center [1412, 142] width 22 height 28
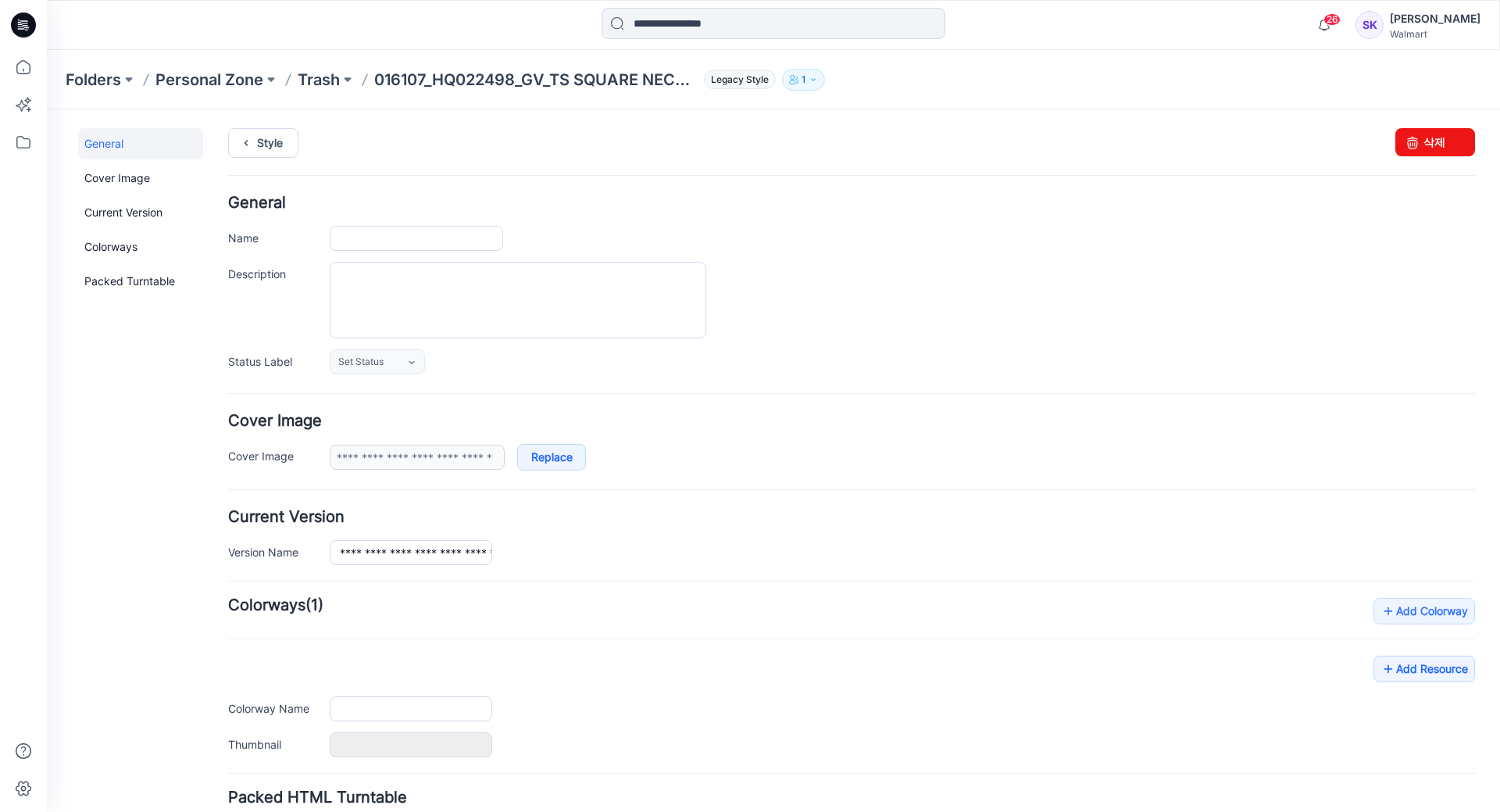
type input "**********"
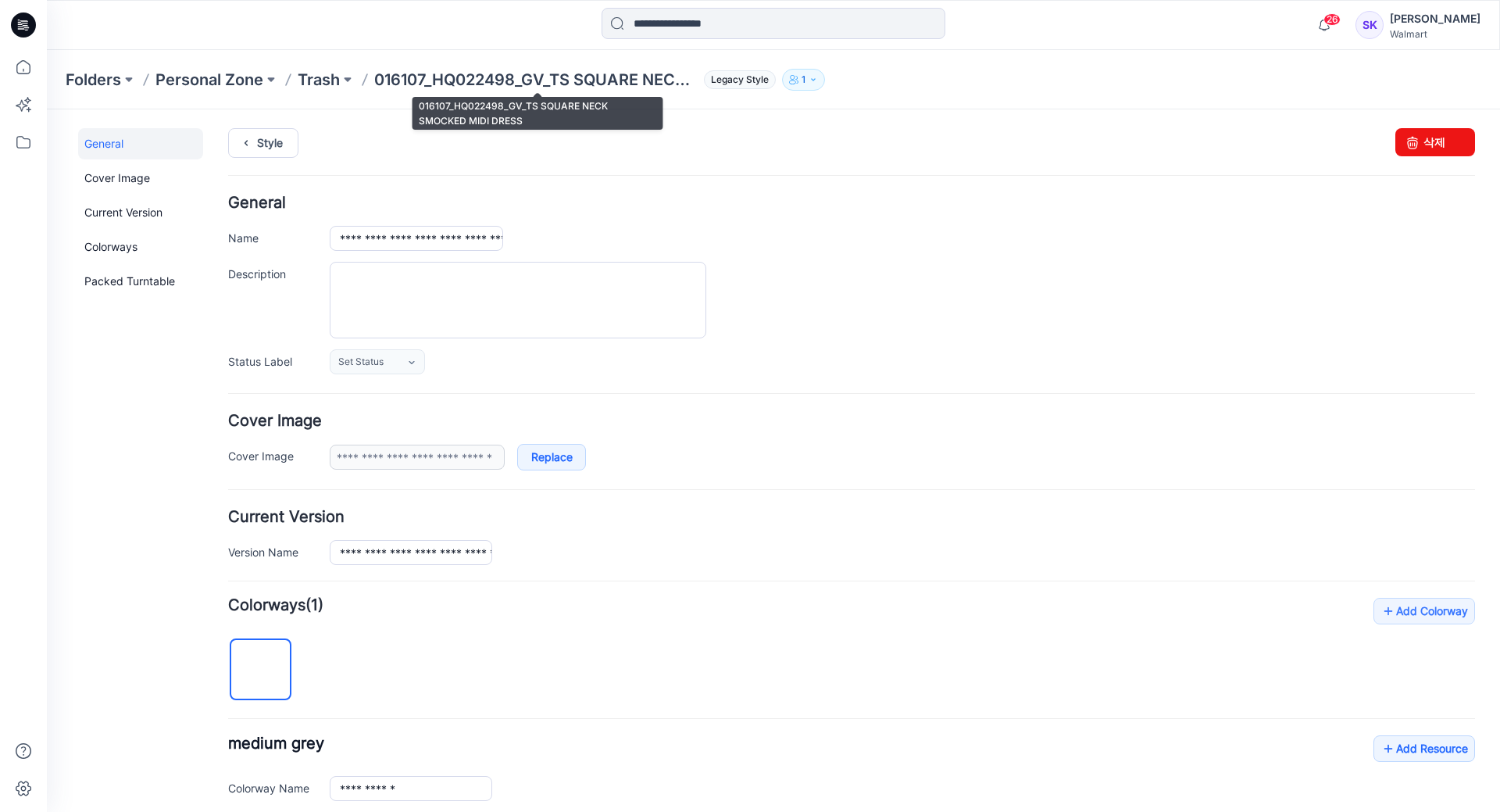
click at [552, 73] on p "016107_HQ022498_GV_TS SQUARE NECK SMOCKED MIDI DRESS" at bounding box center [536, 79] width 324 height 22
click at [323, 91] on div "Folders Personal Zone Trash 016107_HQ022498_GV_TS SQUARE NECK SMOCKED MIDI DRES…" at bounding box center [773, 79] width 1454 height 59
click at [322, 76] on p "Trash" at bounding box center [319, 79] width 42 height 22
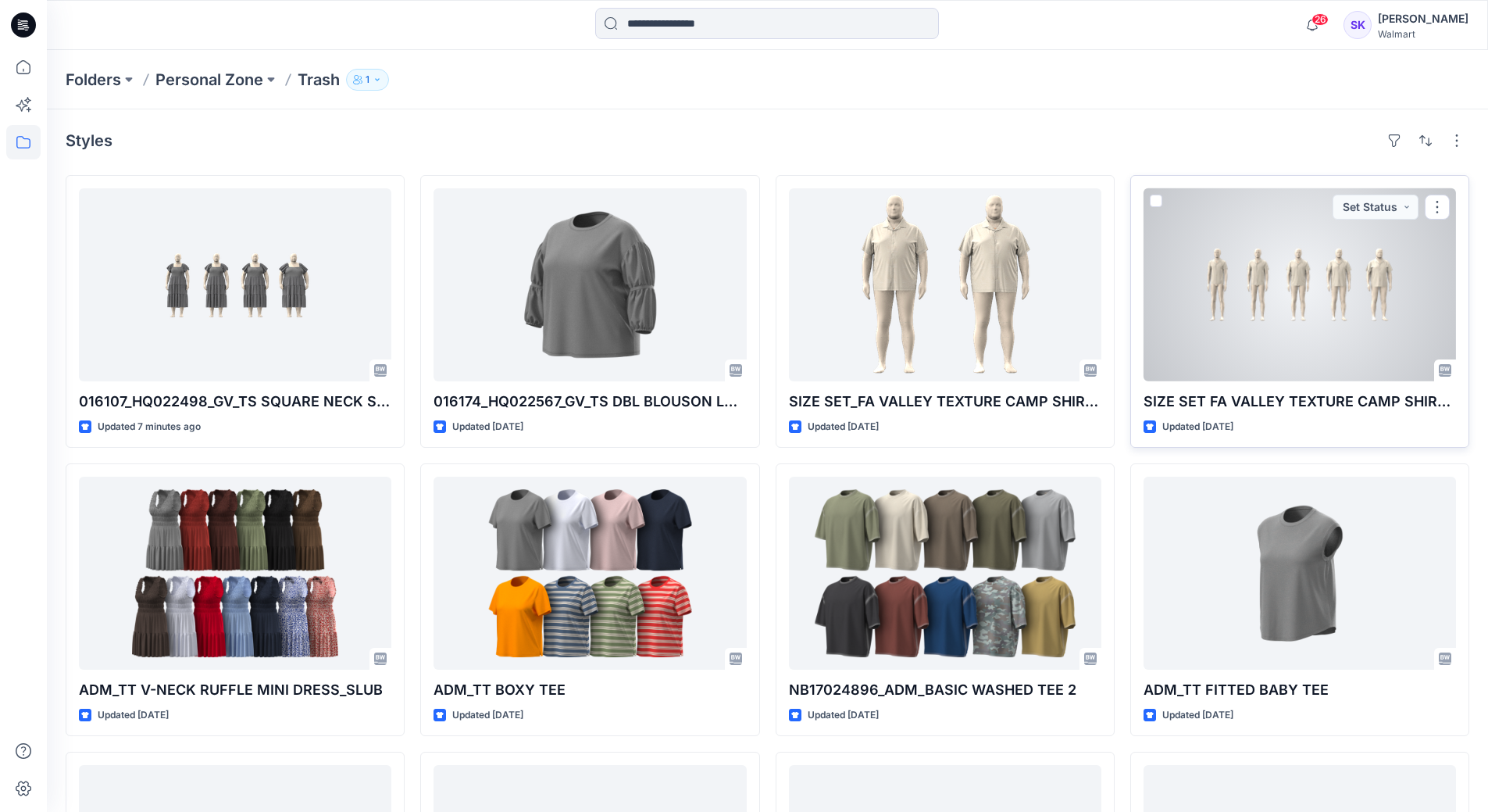
click at [1304, 258] on div at bounding box center [1299, 285] width 313 height 193
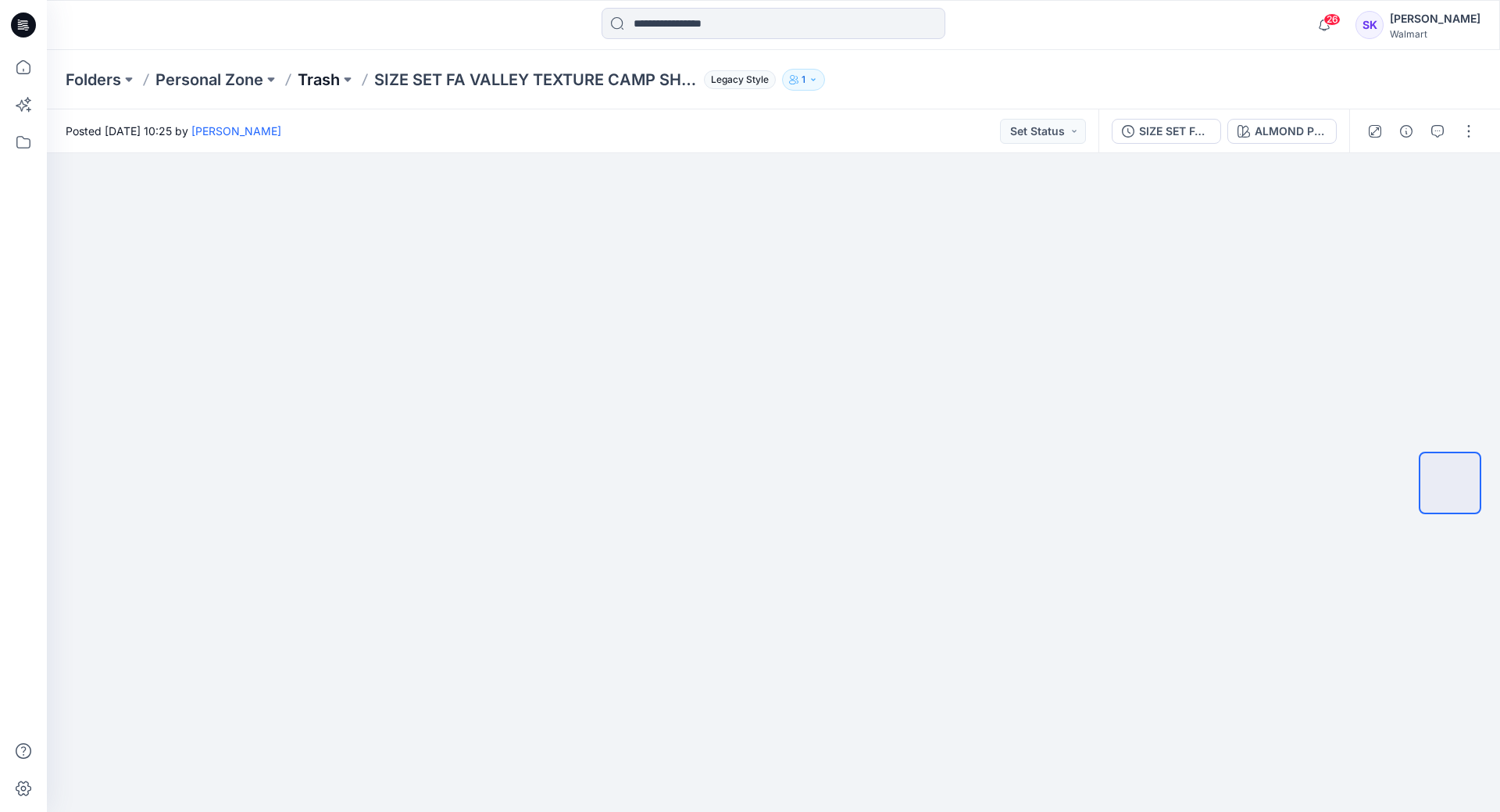
click at [332, 82] on p "Trash" at bounding box center [319, 79] width 42 height 22
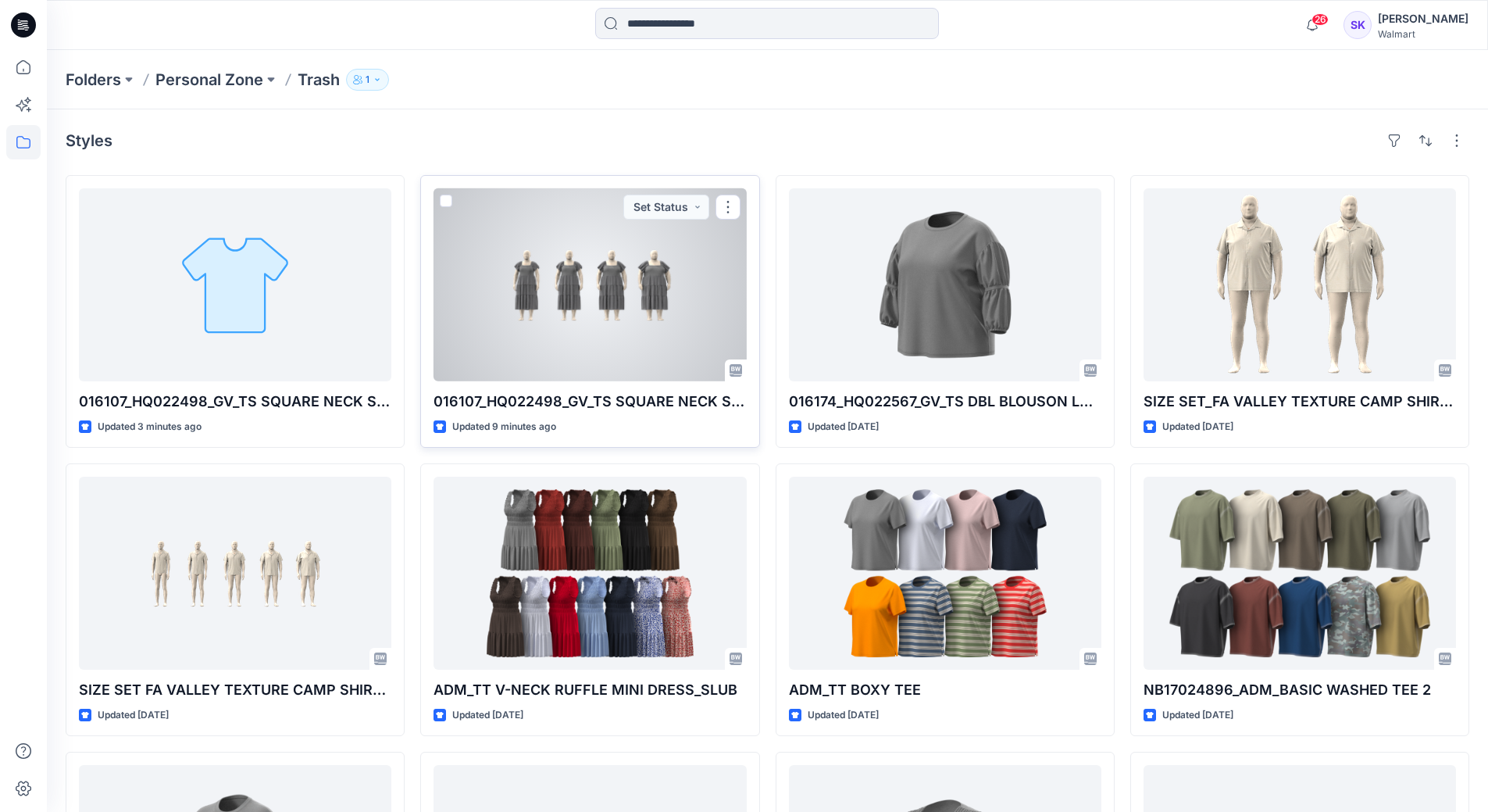
click at [662, 265] on div at bounding box center [590, 285] width 313 height 193
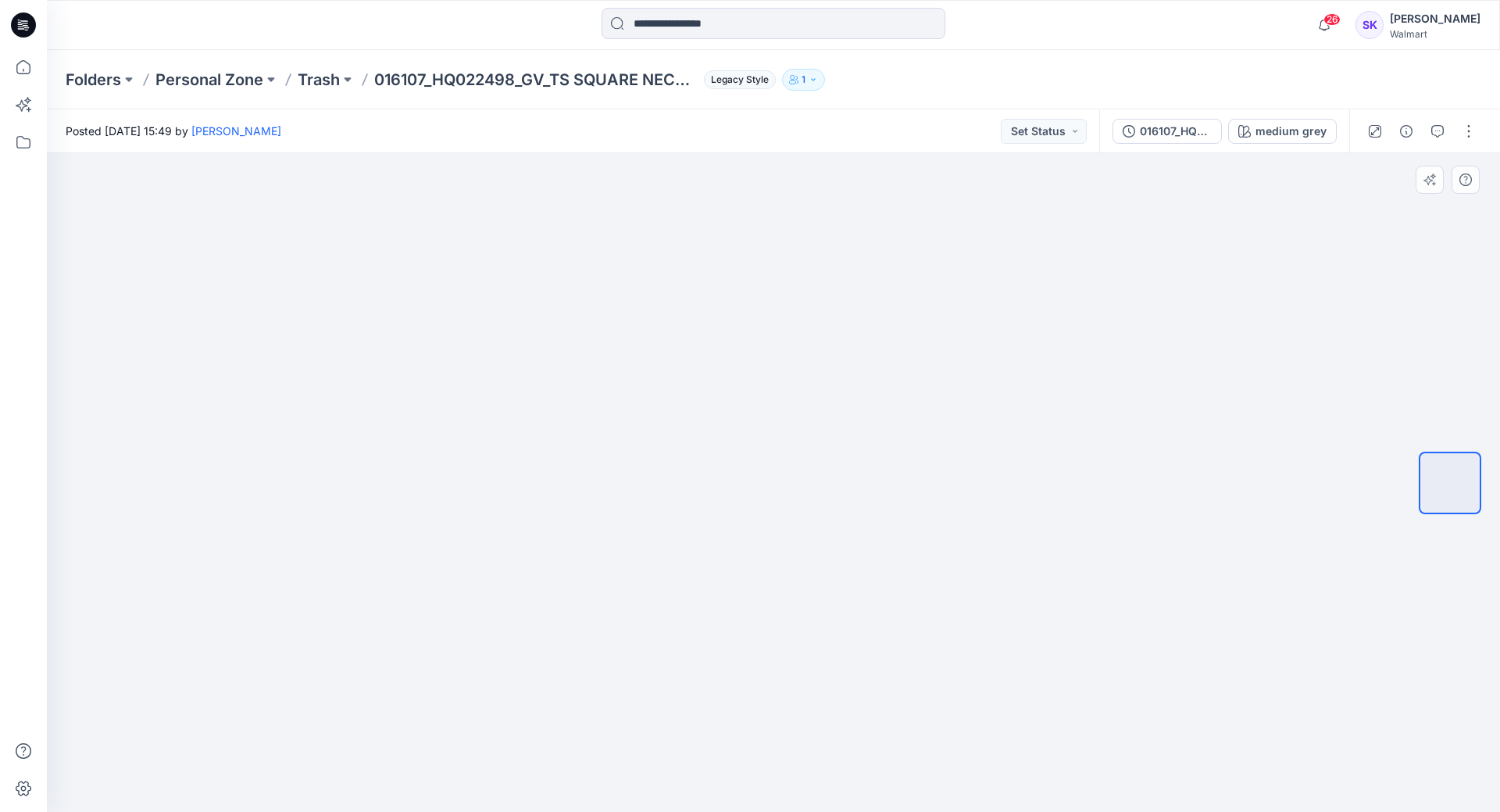
drag, startPoint x: 951, startPoint y: 505, endPoint x: 812, endPoint y: 538, distance: 142.9
click at [812, 229] on img at bounding box center [773, 229] width 508 height 0
click at [316, 75] on p "Trash" at bounding box center [319, 79] width 42 height 22
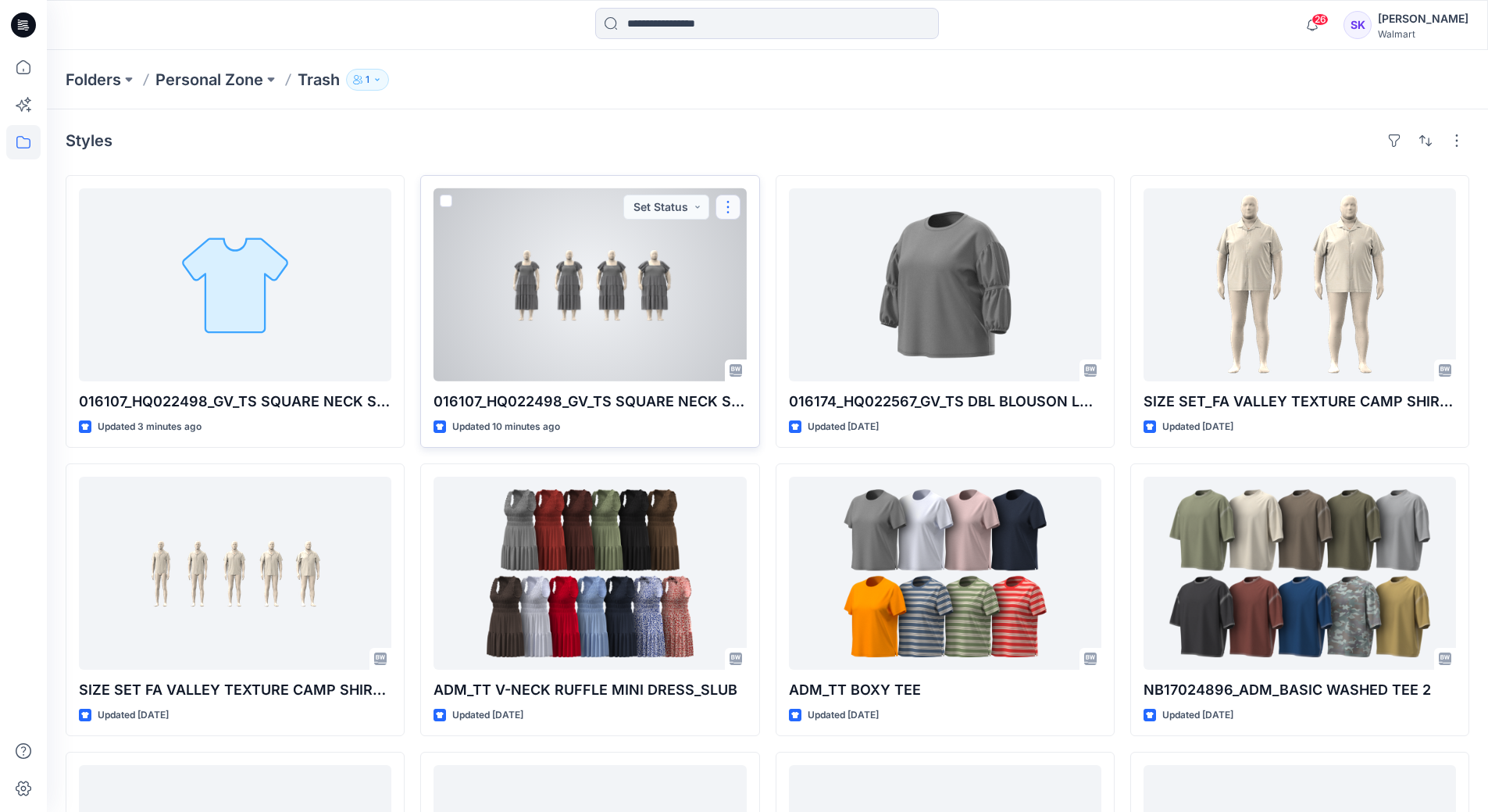
click at [722, 208] on button "button" at bounding box center [728, 207] width 25 height 25
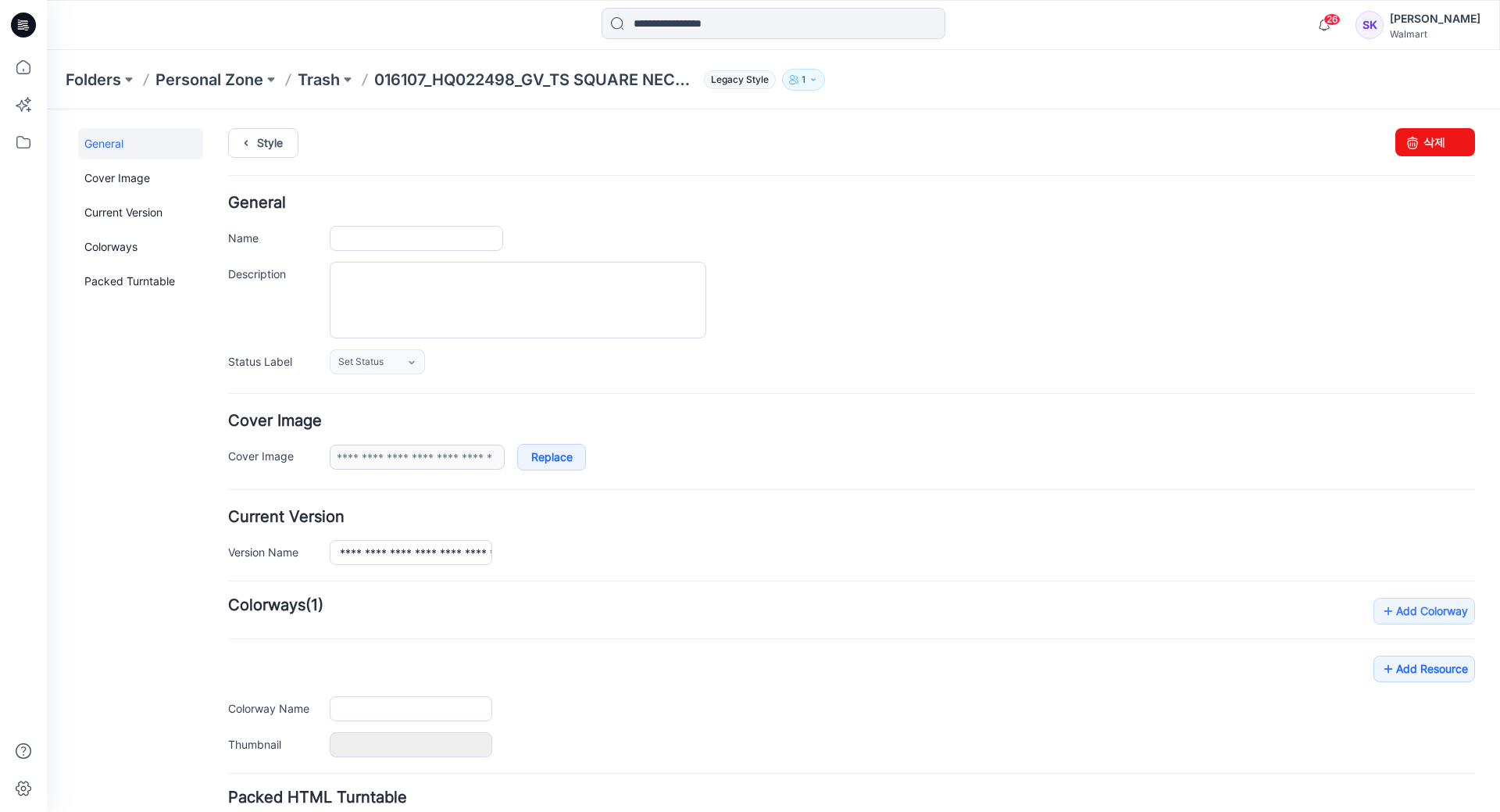
type input "**********"
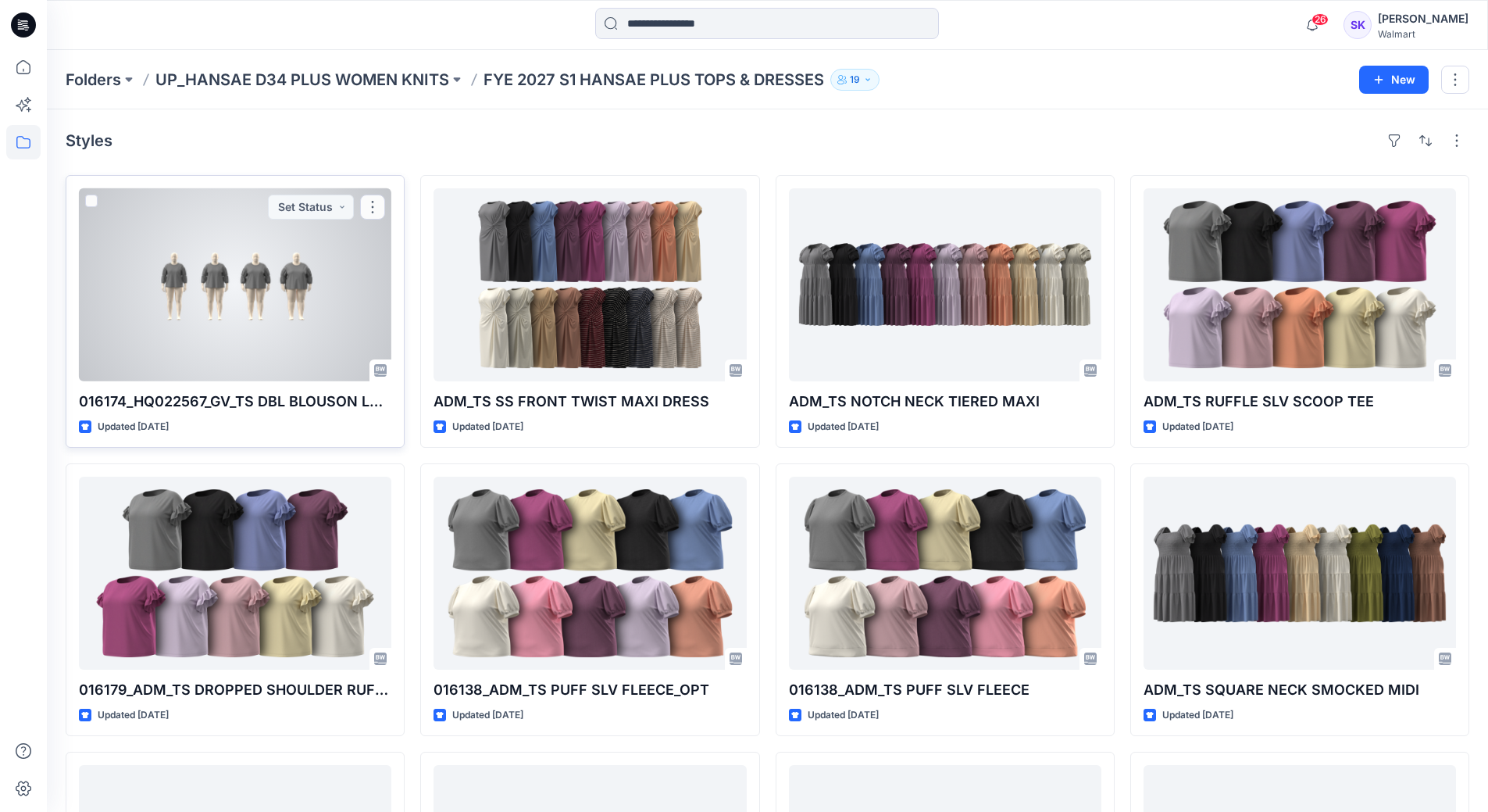
click at [313, 291] on div at bounding box center [235, 285] width 313 height 193
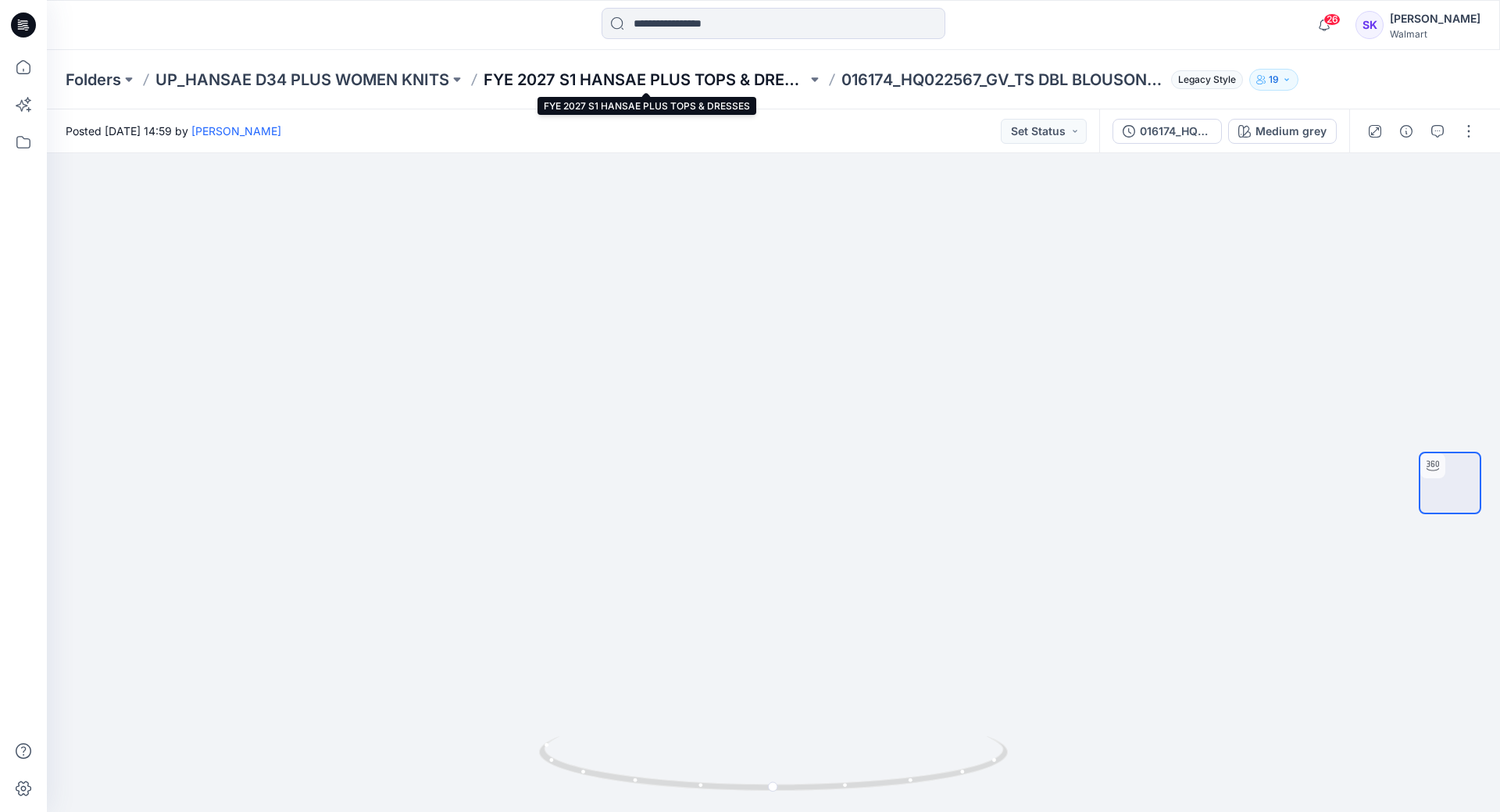
click at [547, 74] on p "FYE 2027 S1 HANSAE PLUS TOPS & DRESSES" at bounding box center [646, 79] width 324 height 22
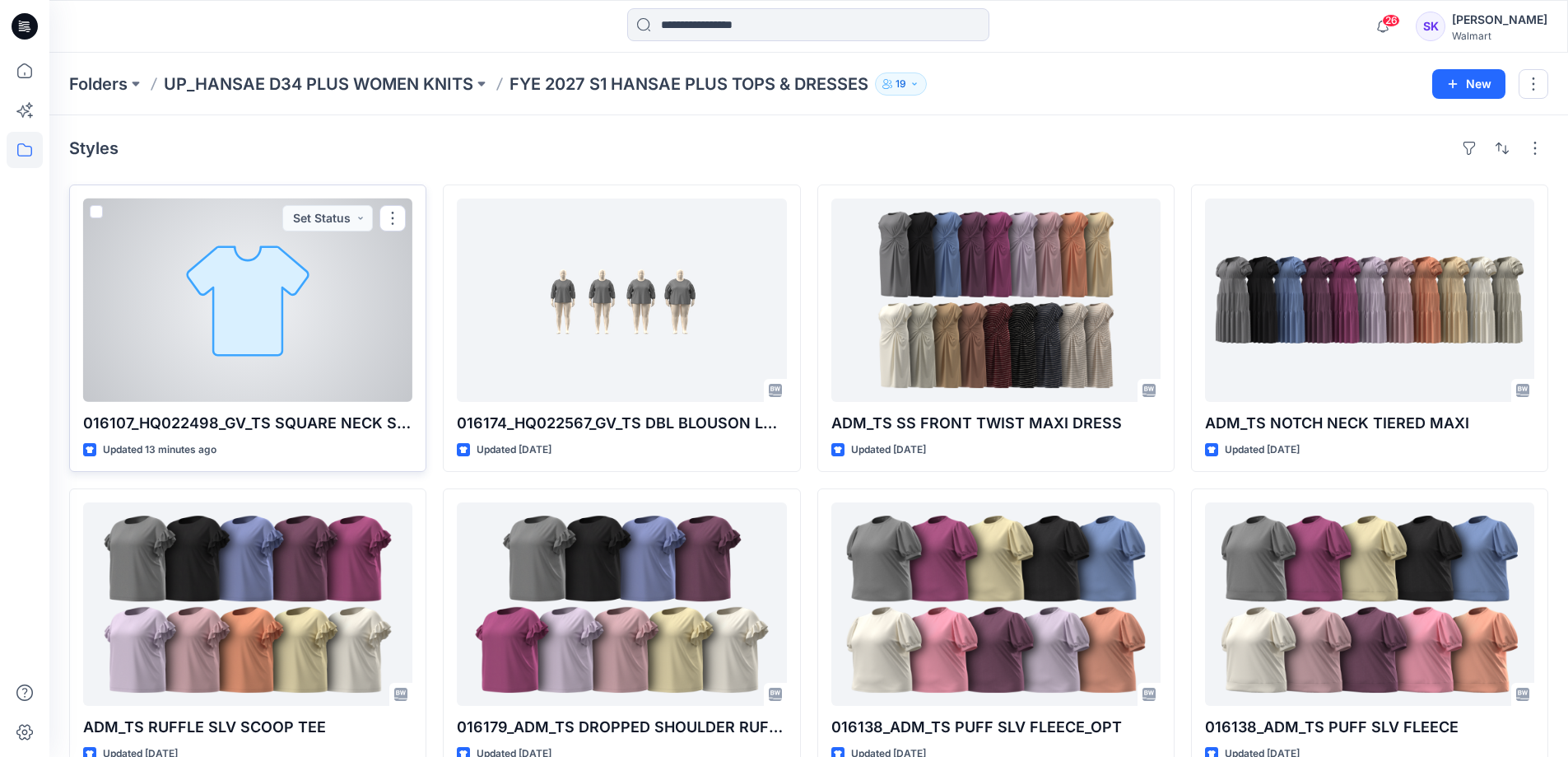
click at [197, 273] on div at bounding box center [248, 300] width 329 height 203
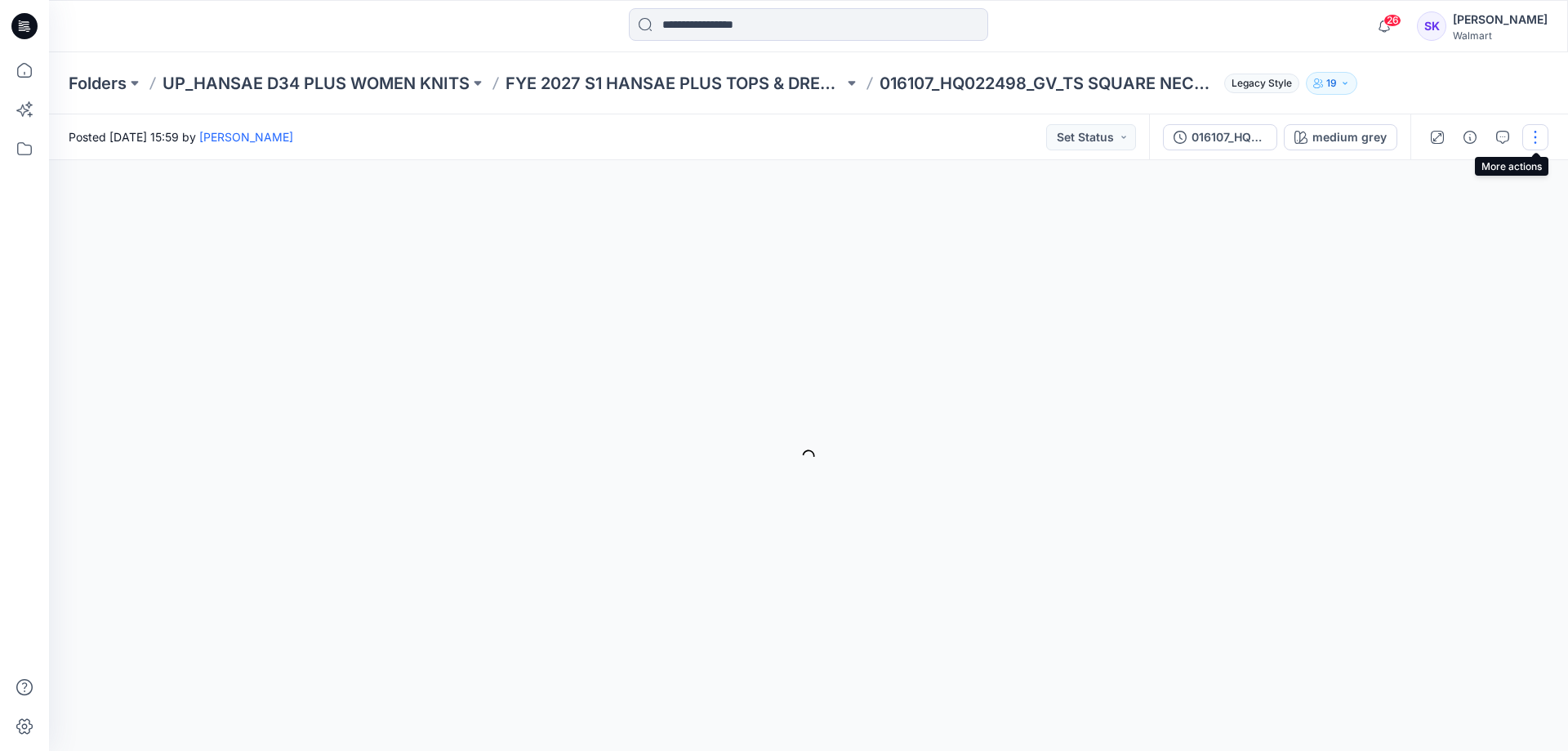
click at [1537, 137] on button "button" at bounding box center [1535, 137] width 26 height 26
click at [1429, 172] on p "Edit" at bounding box center [1431, 175] width 21 height 17
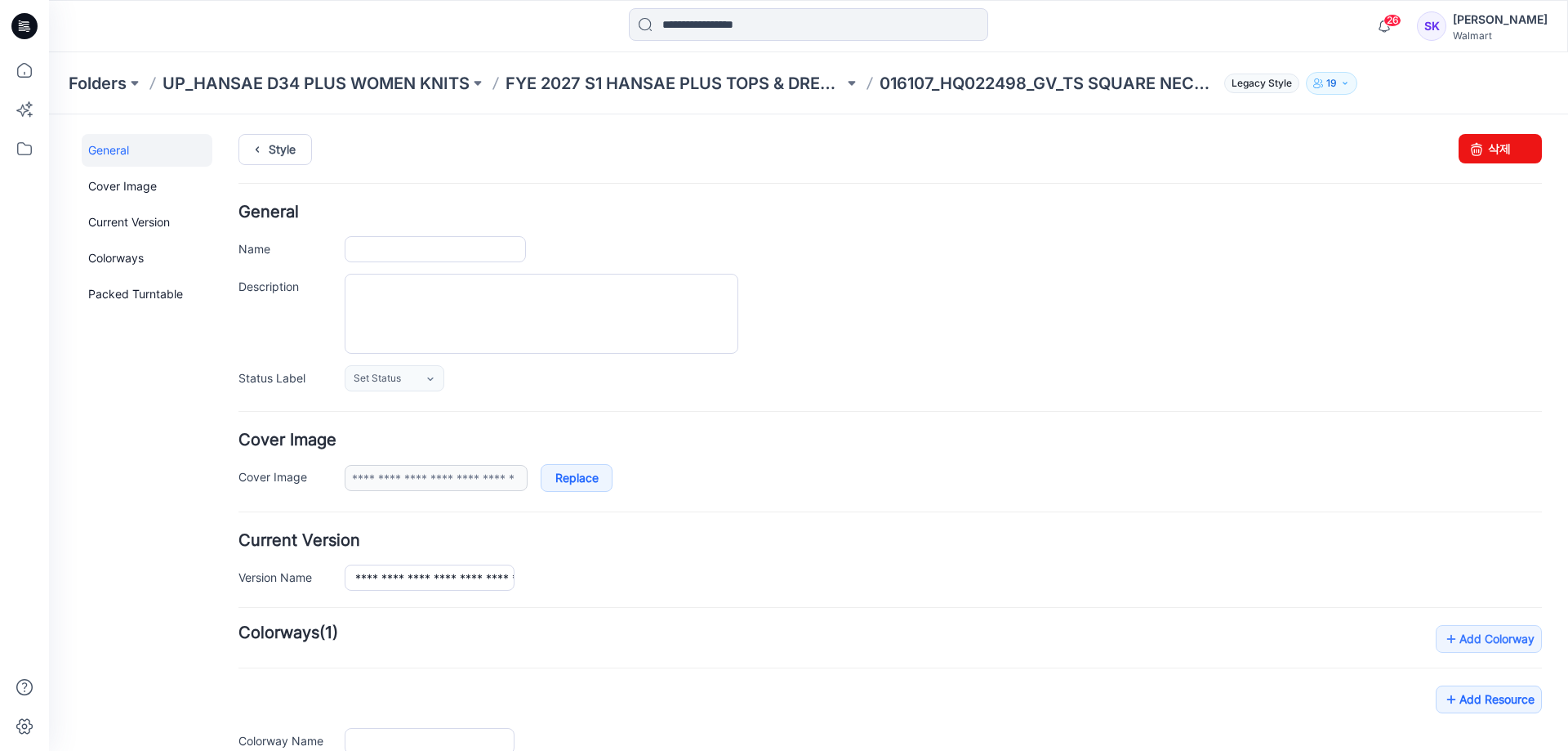
type input "**********"
drag, startPoint x: 1459, startPoint y: 140, endPoint x: 920, endPoint y: 190, distance: 541.3
click at [1465, 140] on icon at bounding box center [1476, 149] width 23 height 30
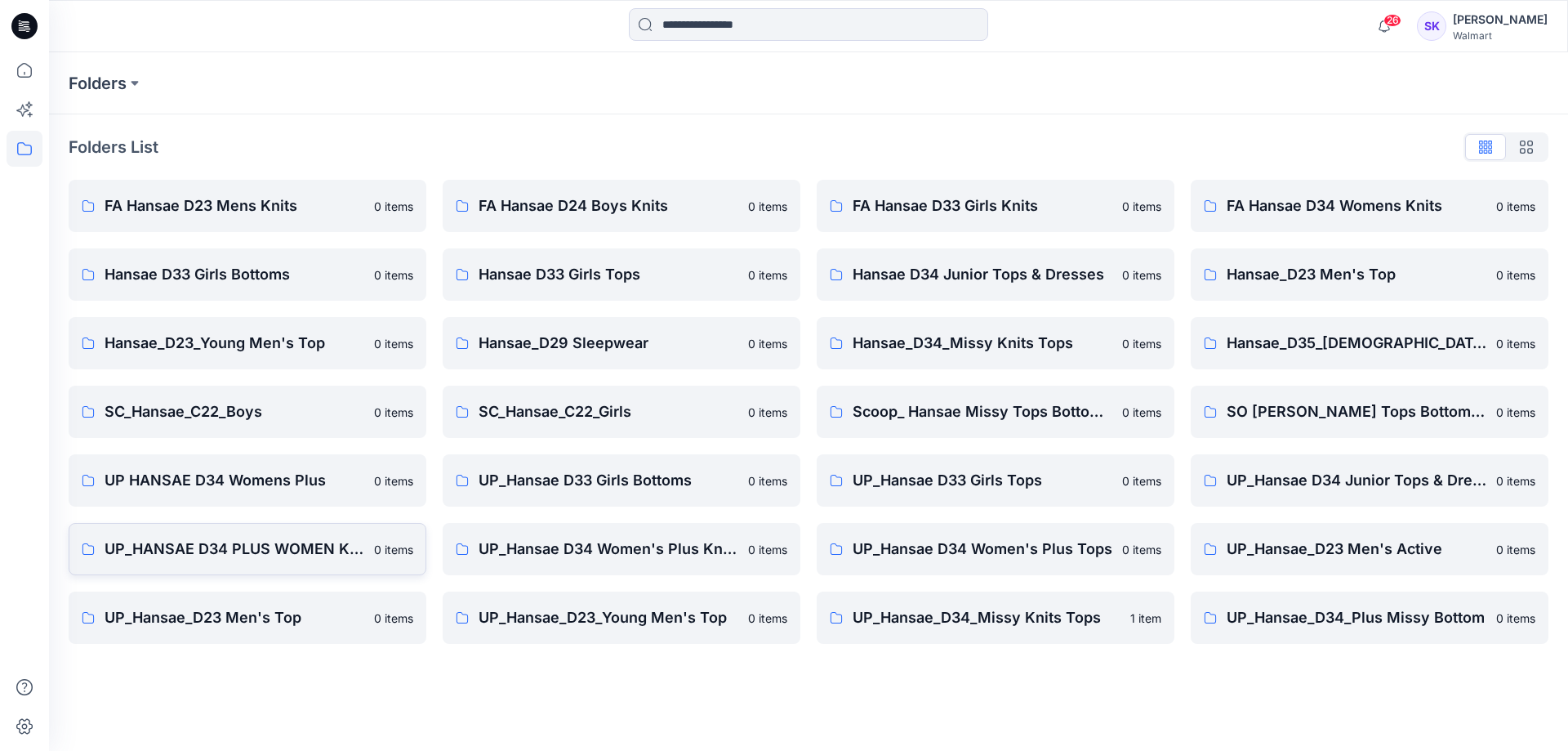
click at [220, 566] on link "UP_HANSAE D34 PLUS WOMEN KNITS 0 items" at bounding box center [247, 549] width 357 height 52
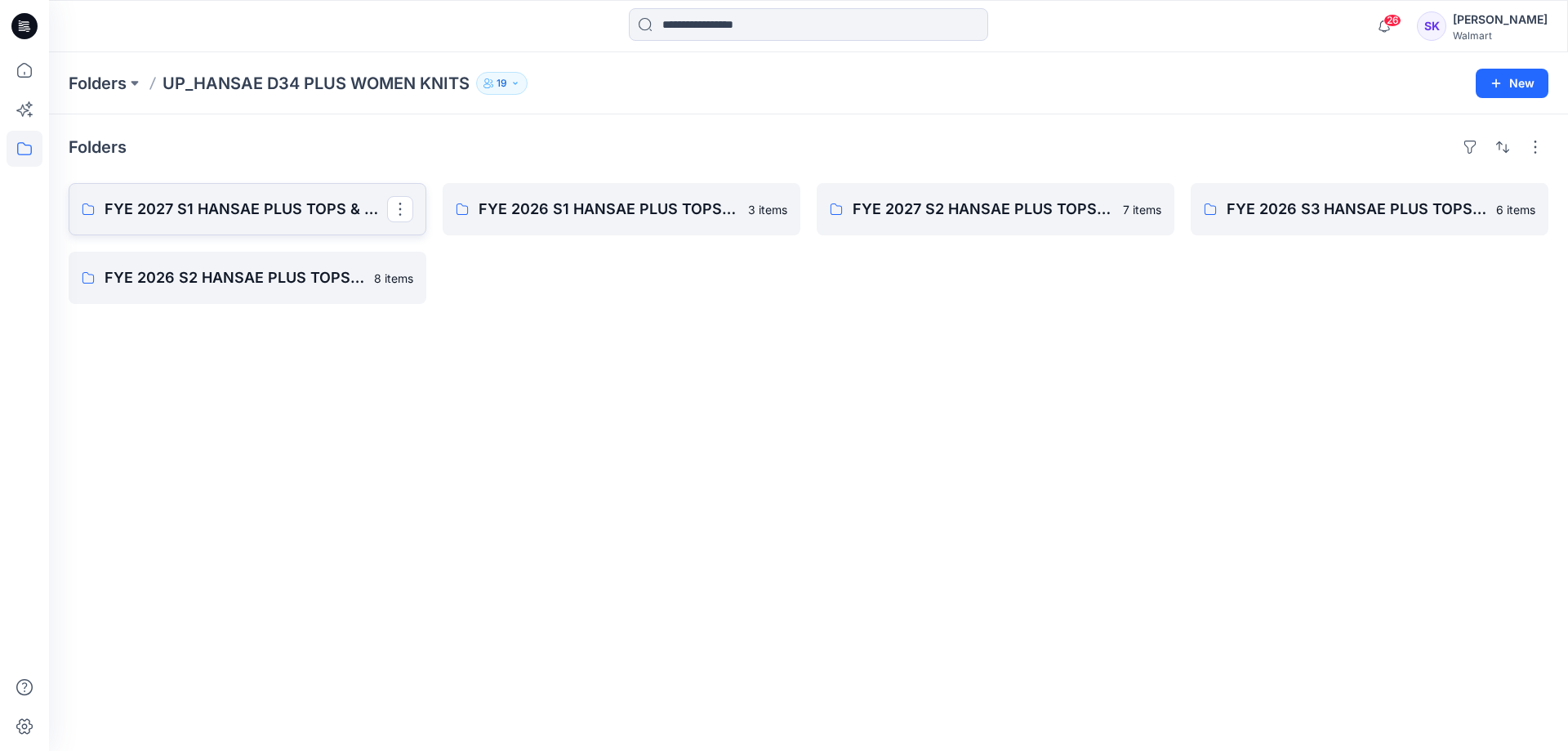
click at [232, 195] on link "FYE 2027 S1 HANSAE PLUS TOPS & DRESSES" at bounding box center [247, 209] width 357 height 52
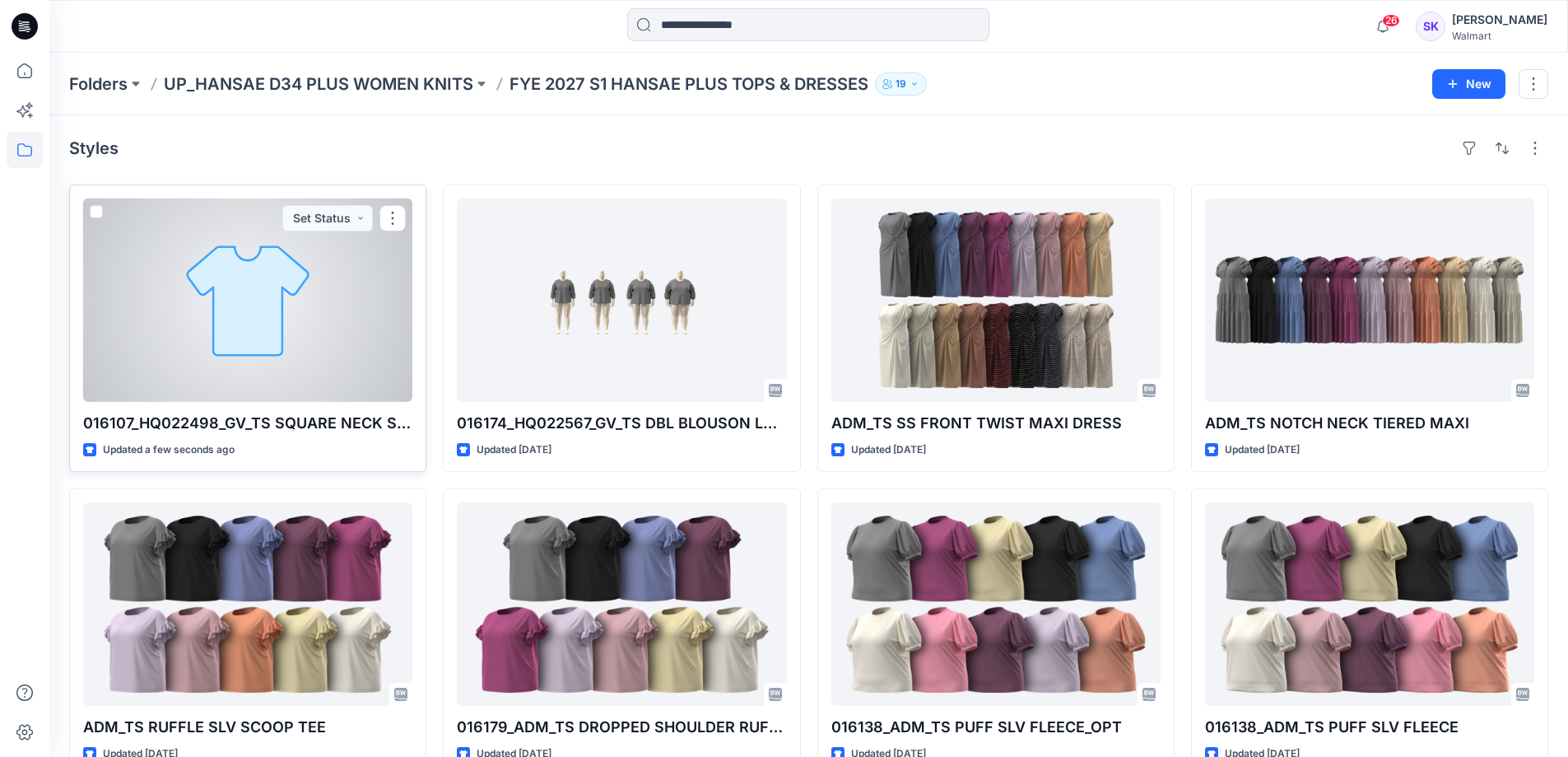
click at [298, 419] on p "016107_HQ022498_GV_TS SQUARE NECK SMOCKED MIDI DRESS" at bounding box center [248, 423] width 329 height 23
click at [298, 339] on div at bounding box center [248, 300] width 329 height 203
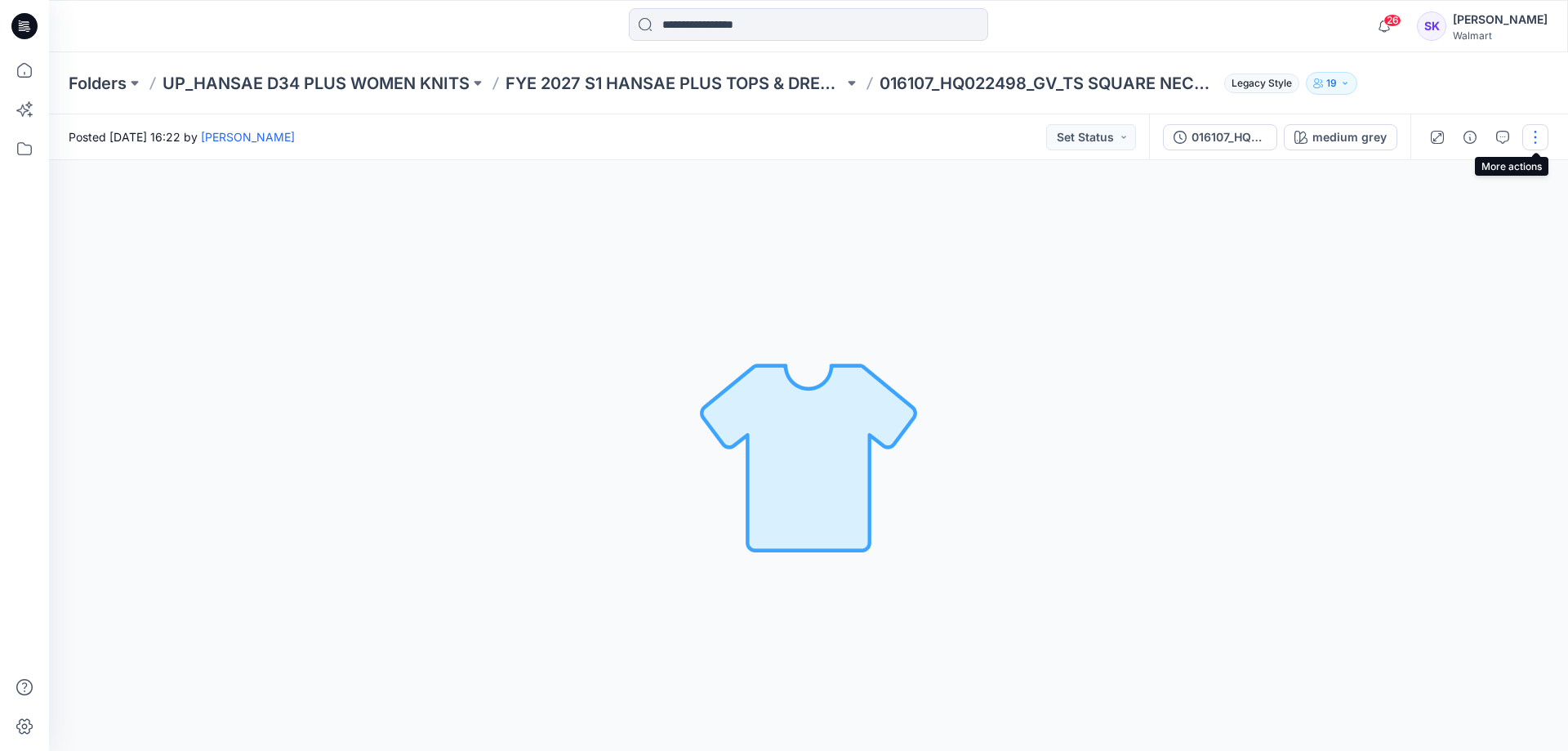
click at [1530, 140] on button "button" at bounding box center [1535, 137] width 26 height 26
click at [1414, 183] on button "Edit" at bounding box center [1466, 176] width 150 height 31
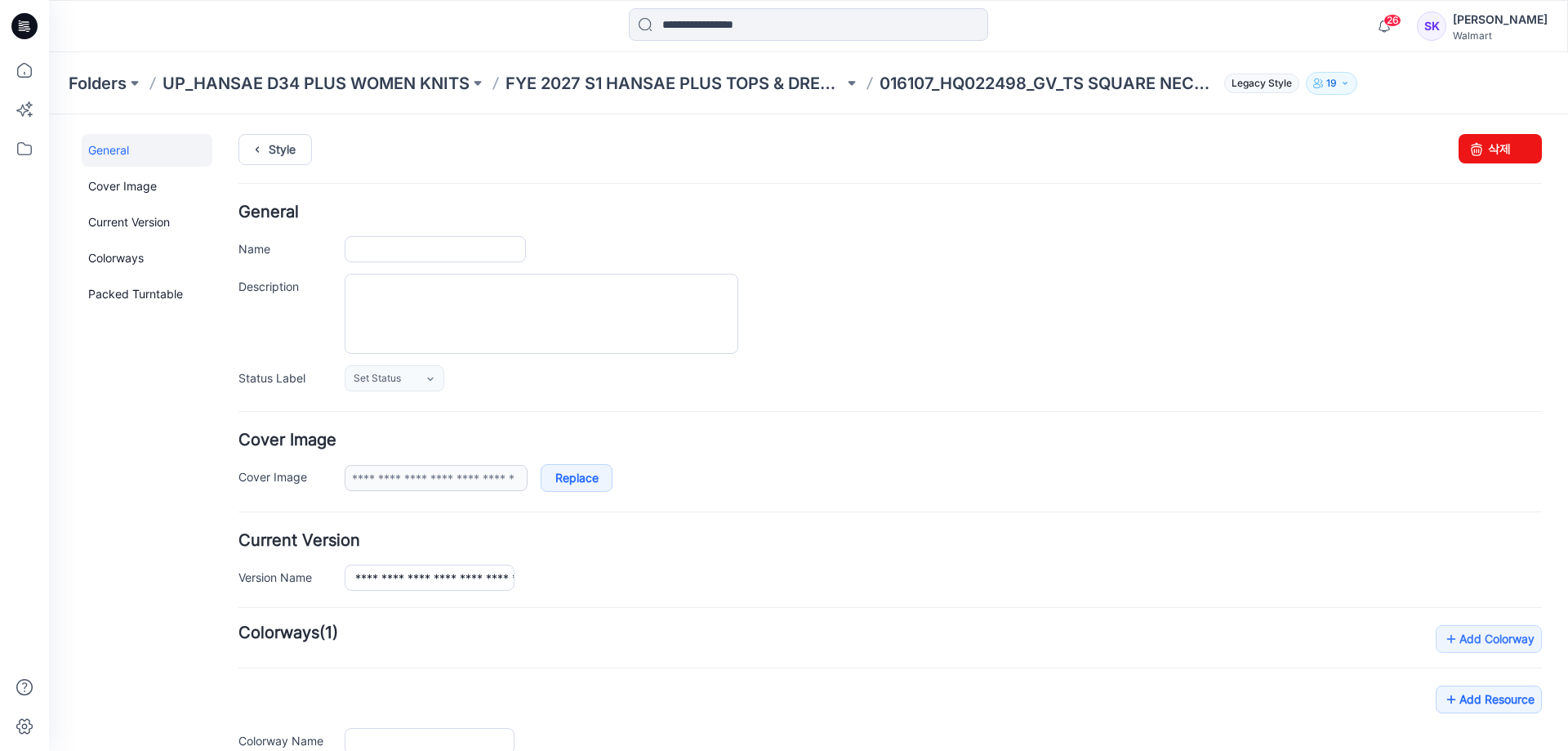
type input "**********"
drag, startPoint x: 1497, startPoint y: 147, endPoint x: 907, endPoint y: 198, distance: 592.2
click at [1497, 147] on link "삭제" at bounding box center [1500, 149] width 84 height 30
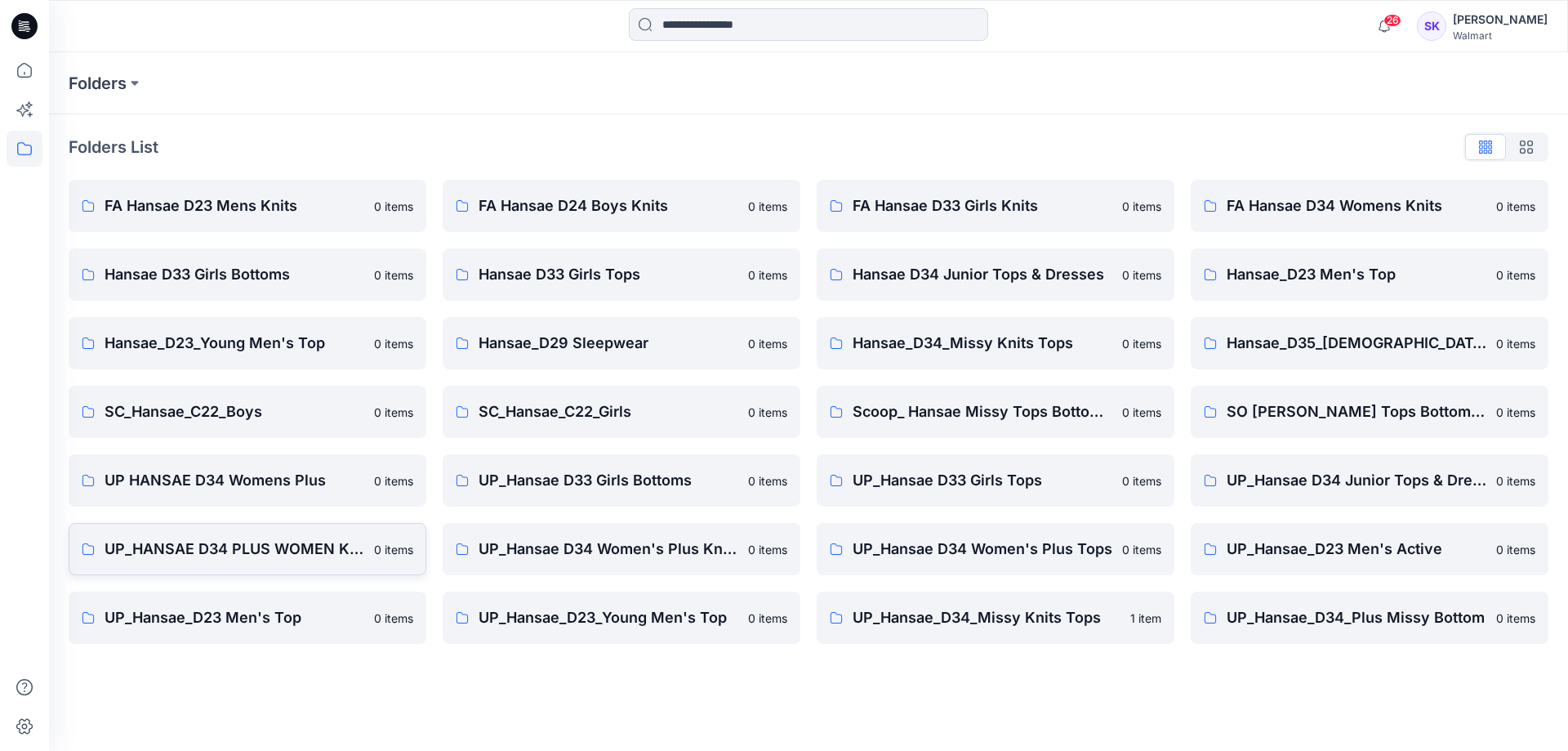
click at [248, 550] on p "UP_HANSAE D34 PLUS WOMEN KNITS" at bounding box center [234, 548] width 260 height 23
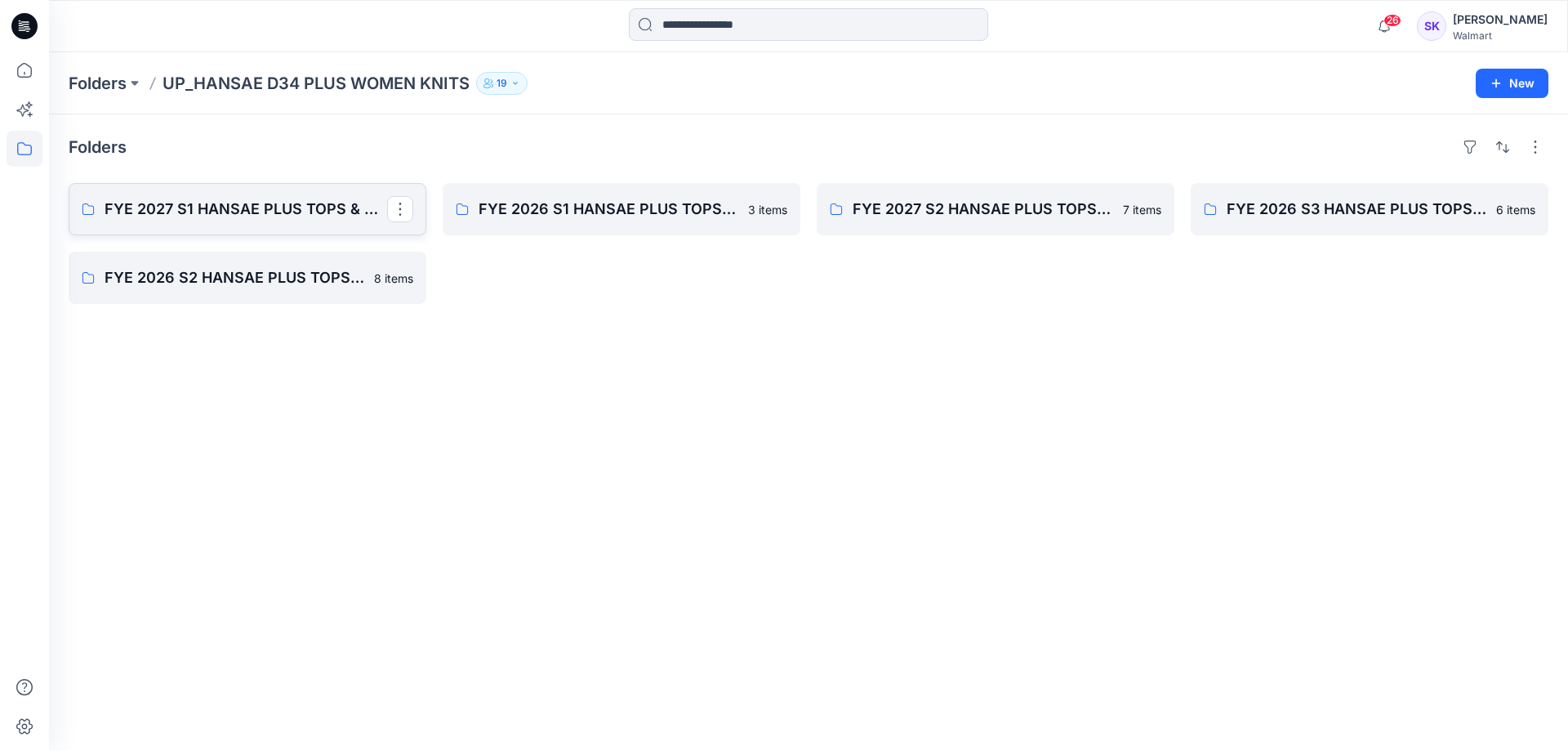
click at [278, 208] on p "FYE 2027 S1 HANSAE PLUS TOPS & DRESSES" at bounding box center [246, 209] width 283 height 23
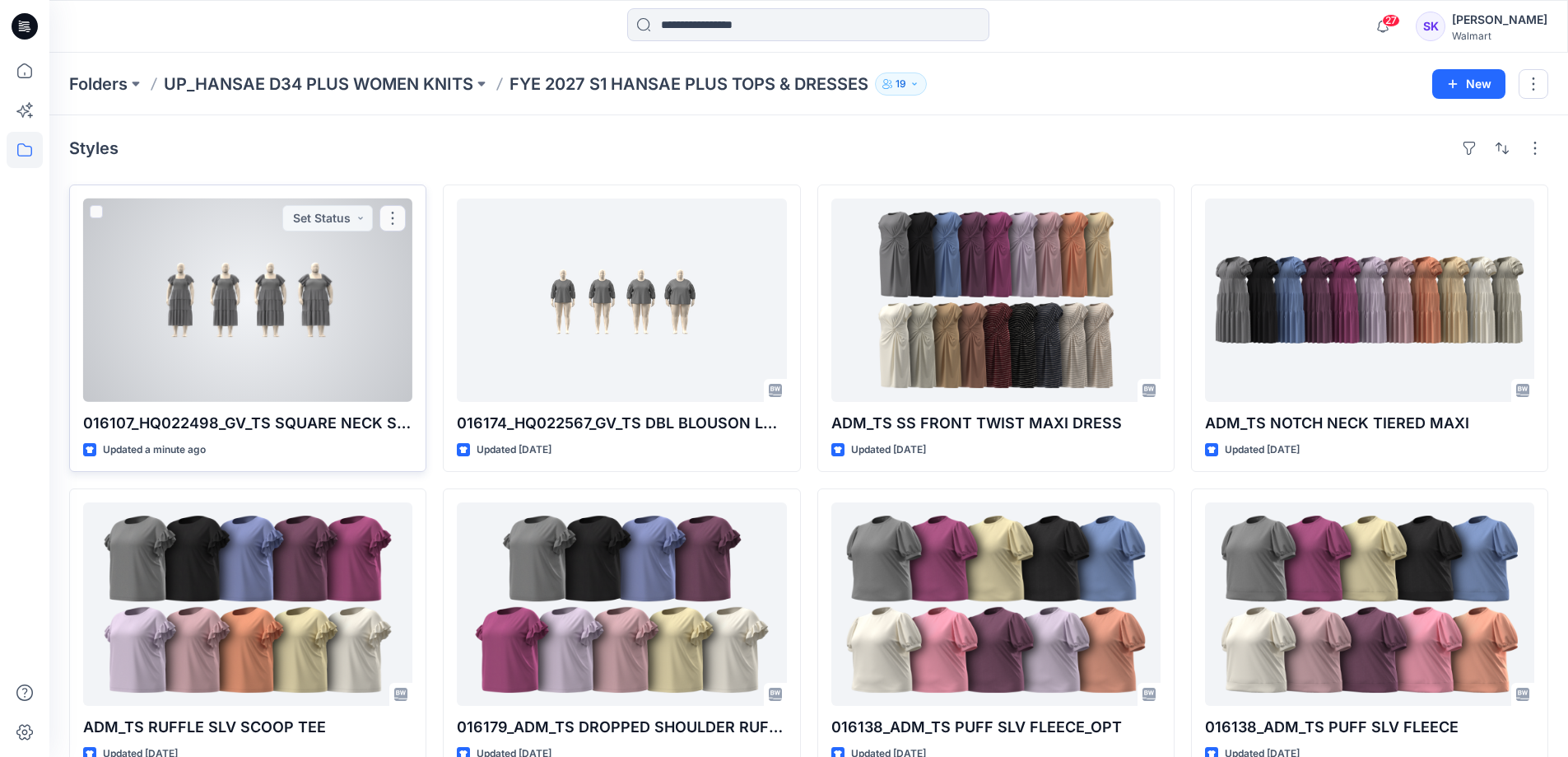
click at [257, 265] on div at bounding box center [248, 300] width 329 height 203
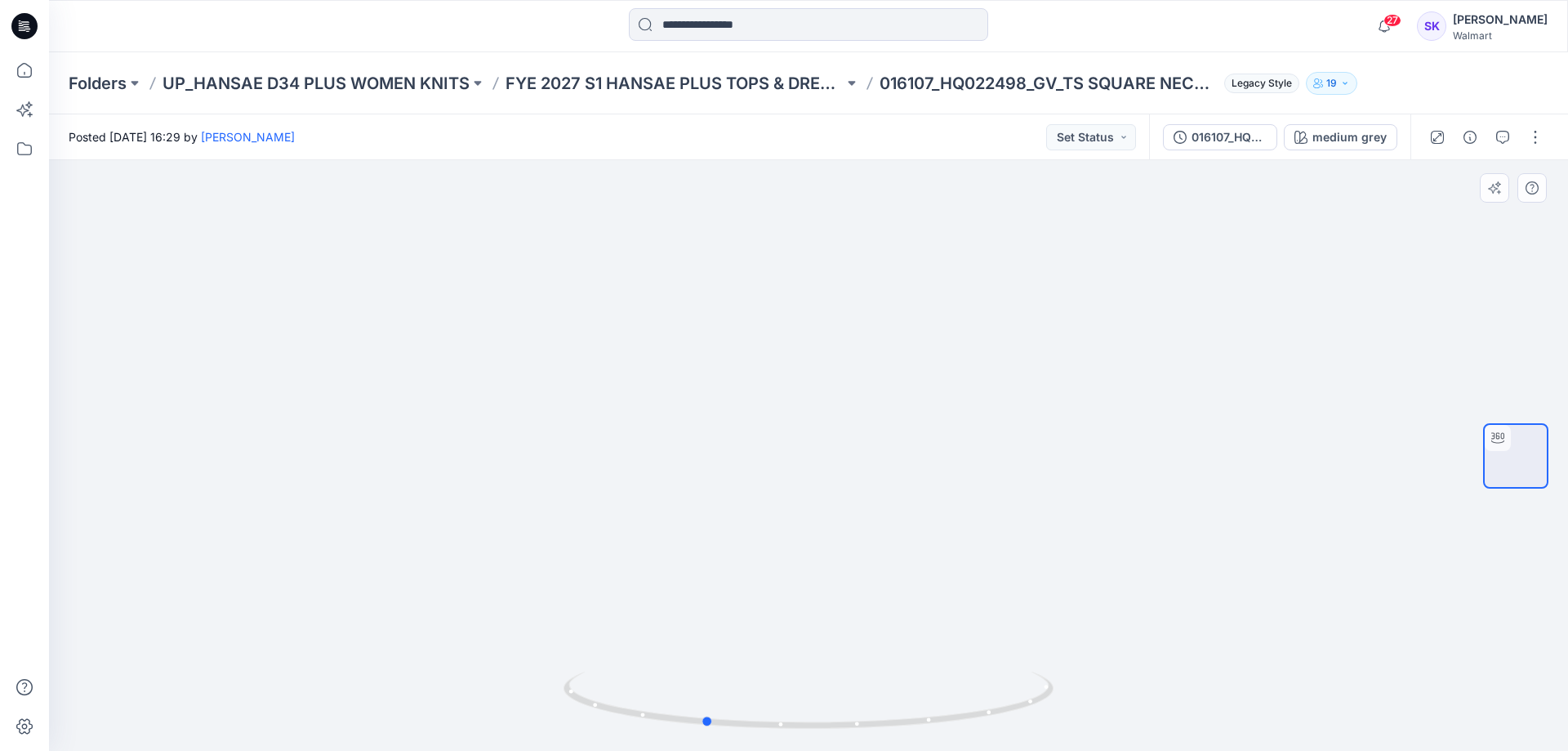
drag, startPoint x: 1017, startPoint y: 590, endPoint x: 894, endPoint y: 645, distance: 134.7
click at [912, 630] on div at bounding box center [808, 456] width 1519 height 591
drag, startPoint x: 919, startPoint y: 609, endPoint x: 1146, endPoint y: 543, distance: 236.4
click at [1146, 543] on div at bounding box center [808, 456] width 1519 height 591
click at [1029, 596] on div at bounding box center [808, 456] width 1519 height 591
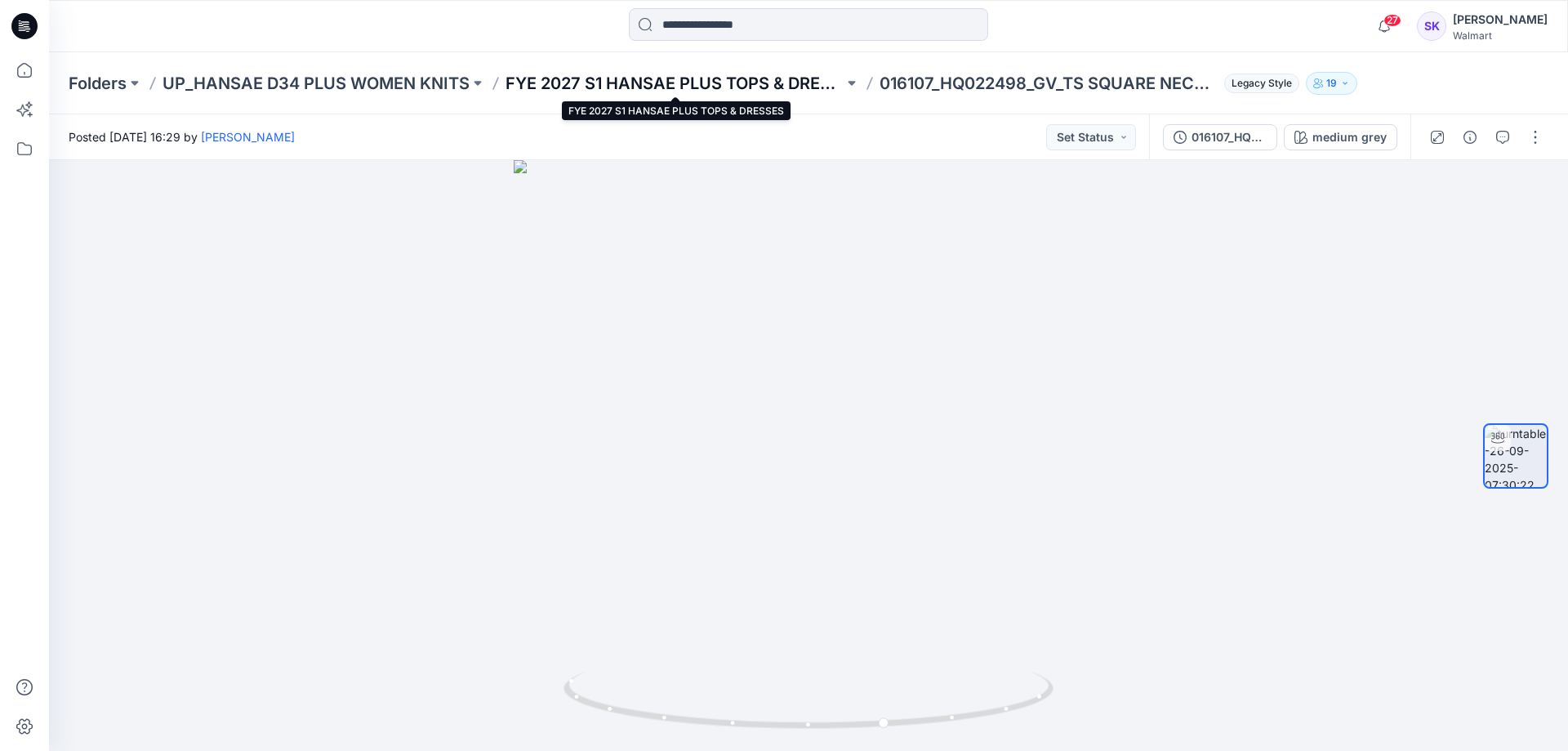
click at [569, 80] on p "FYE 2027 S1 HANSAE PLUS TOPS & DRESSES" at bounding box center [675, 83] width 338 height 23
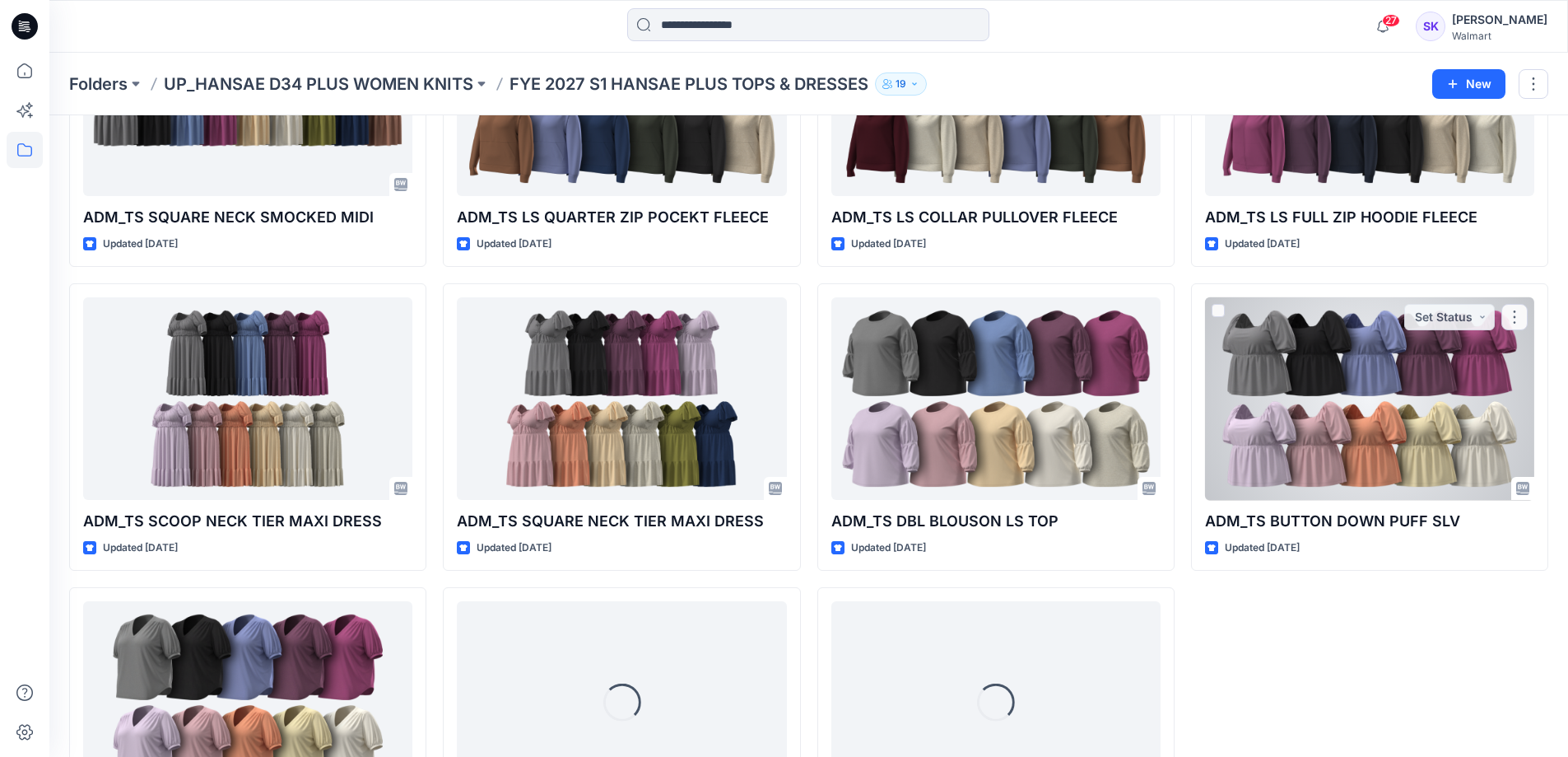
scroll to position [814, 0]
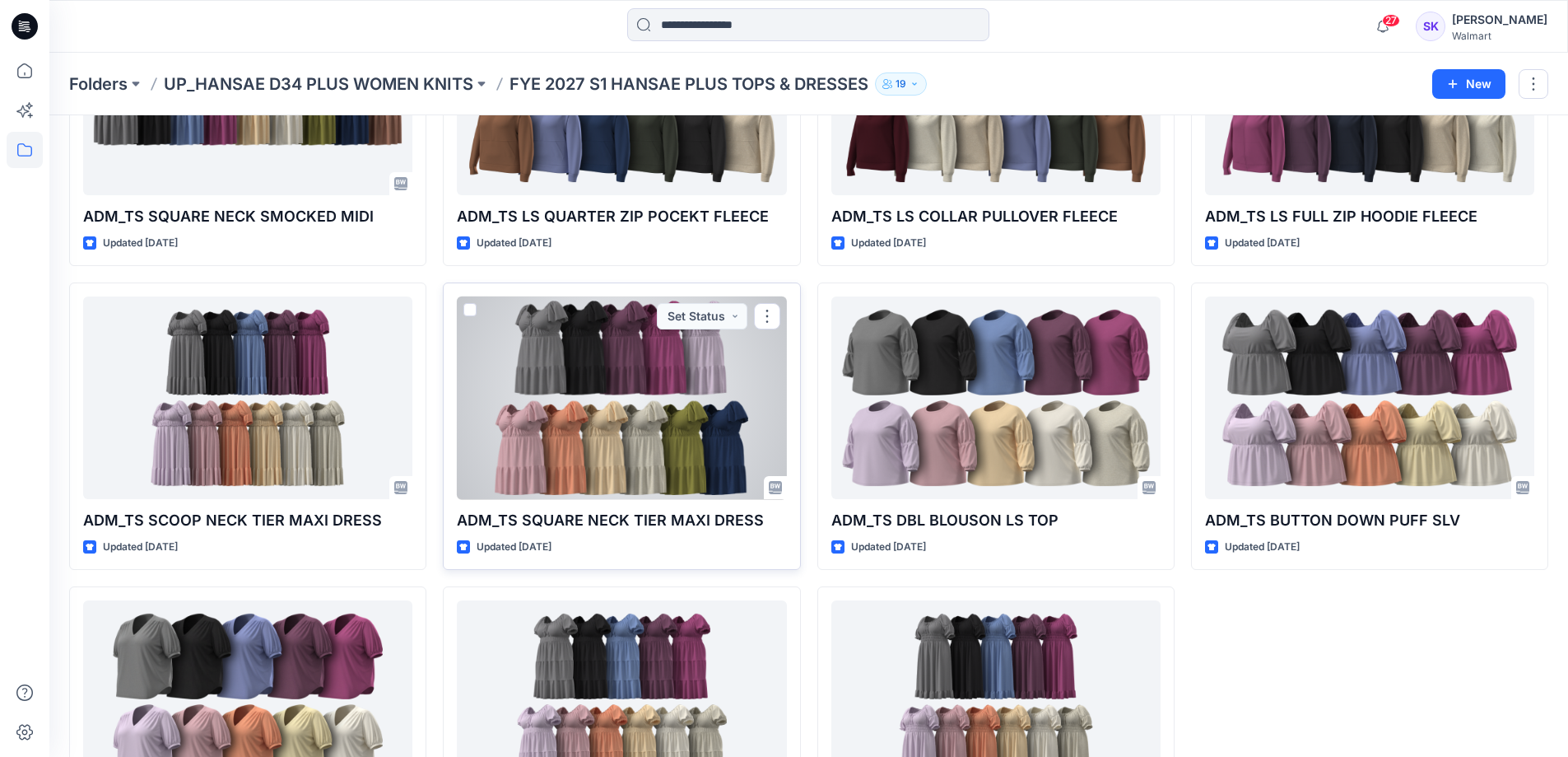
click at [630, 395] on div at bounding box center [622, 398] width 329 height 203
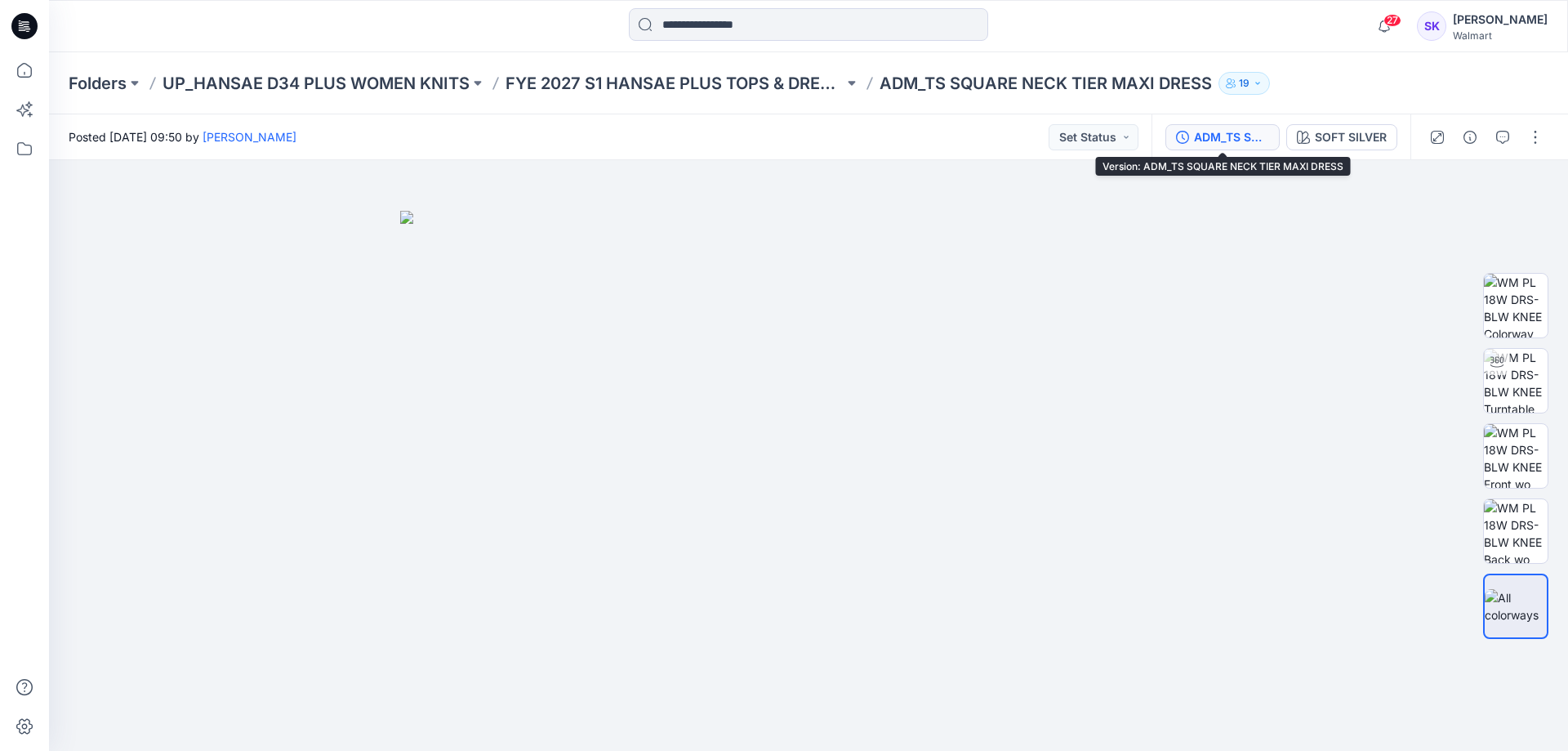
click at [1247, 132] on div "ADM_TS SQUARE NECK TIER MAXI DRESS" at bounding box center [1231, 137] width 75 height 18
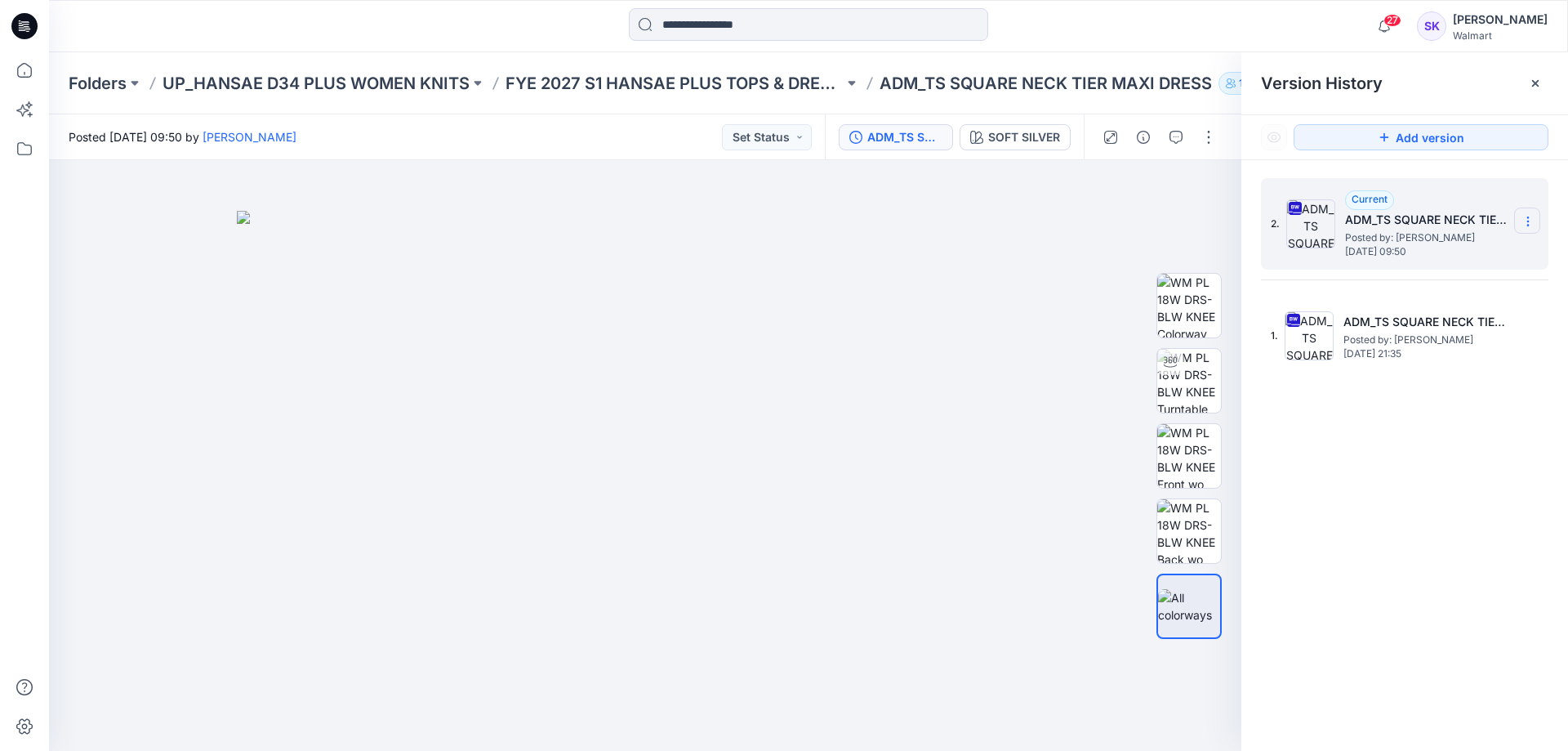
click at [1527, 225] on icon at bounding box center [1527, 222] width 14 height 14
click at [1429, 242] on div "Download Source BW File" at bounding box center [1440, 253] width 190 height 32
